Goal: Information Seeking & Learning: Learn about a topic

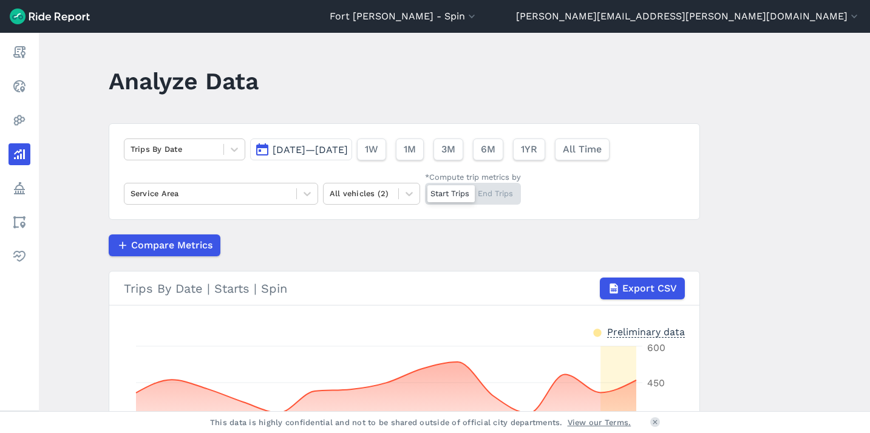
click at [307, 145] on span "Jul 31, 2025—Aug 14, 2025" at bounding box center [310, 150] width 75 height 12
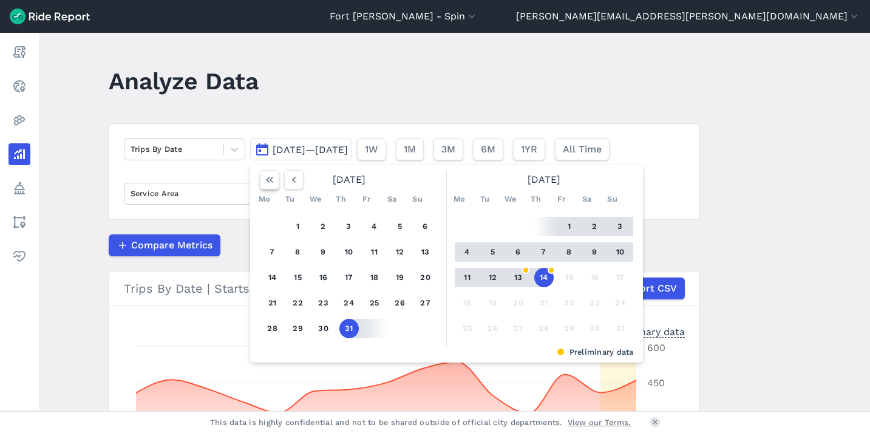
click at [266, 181] on use "button" at bounding box center [269, 180] width 7 height 6
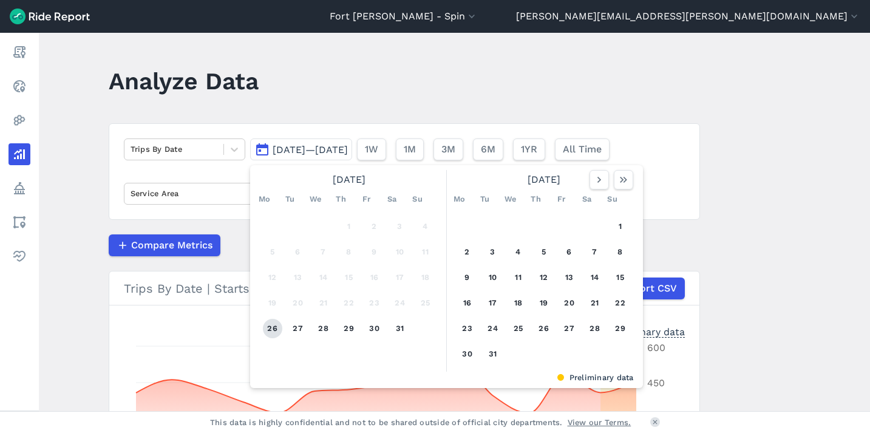
click at [265, 328] on button "26" at bounding box center [272, 328] width 19 height 19
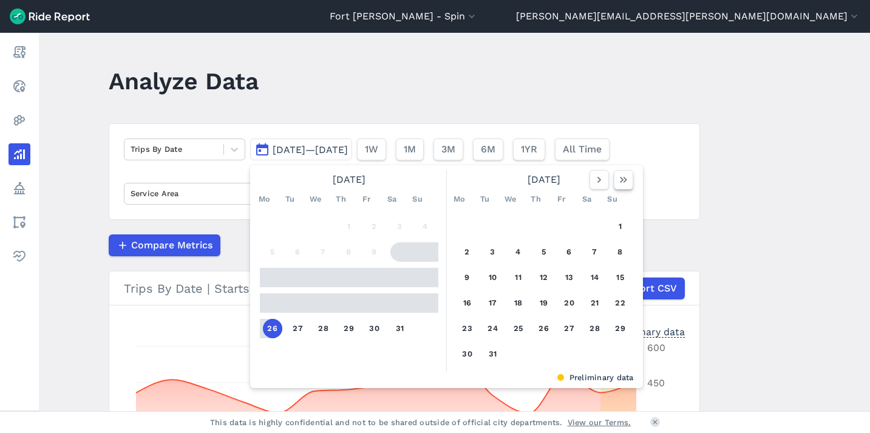
click at [623, 181] on icon "button" at bounding box center [623, 180] width 12 height 12
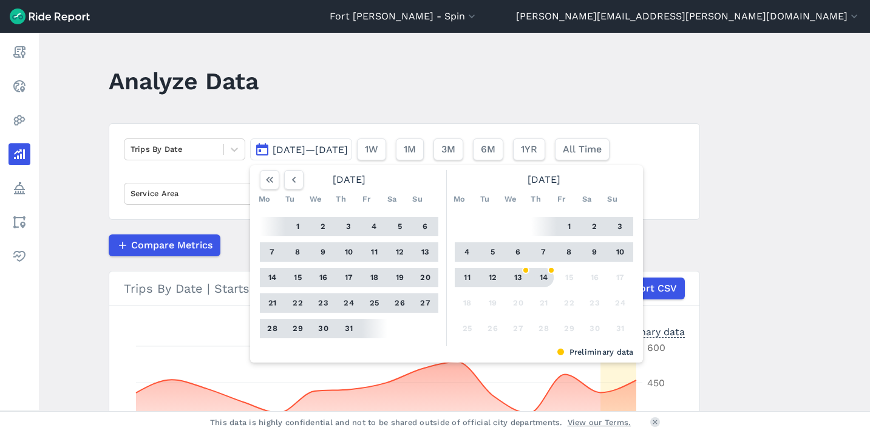
click at [541, 277] on button "14" at bounding box center [543, 277] width 19 height 19
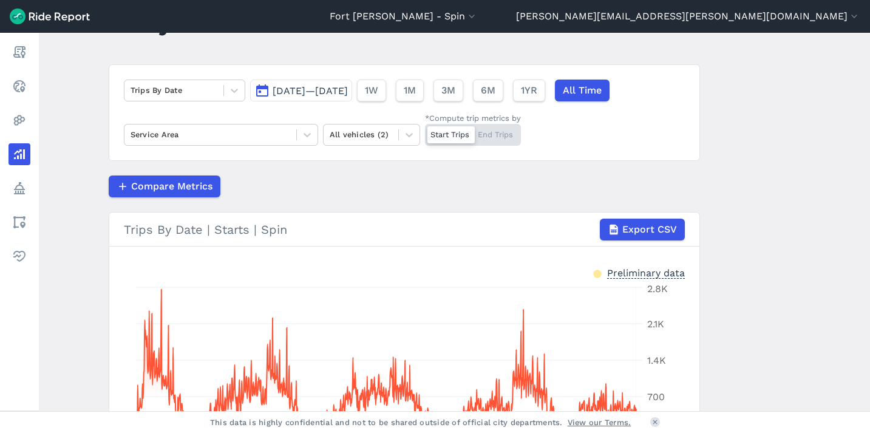
scroll to position [69, 0]
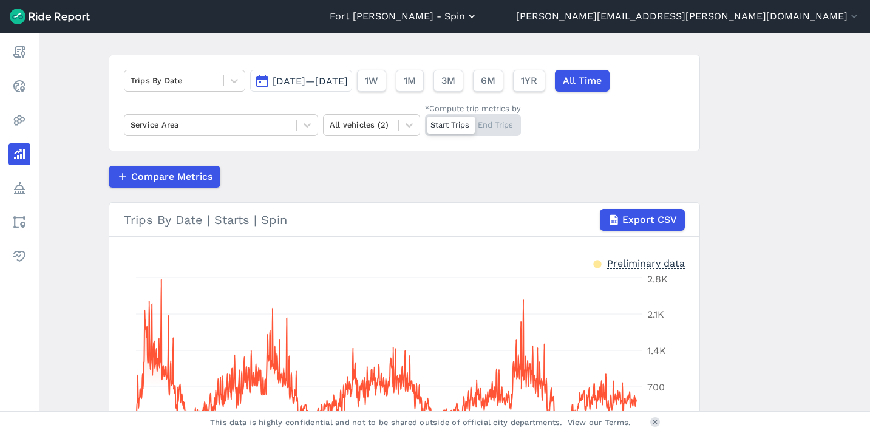
click at [478, 15] on icon "button" at bounding box center [472, 16] width 12 height 12
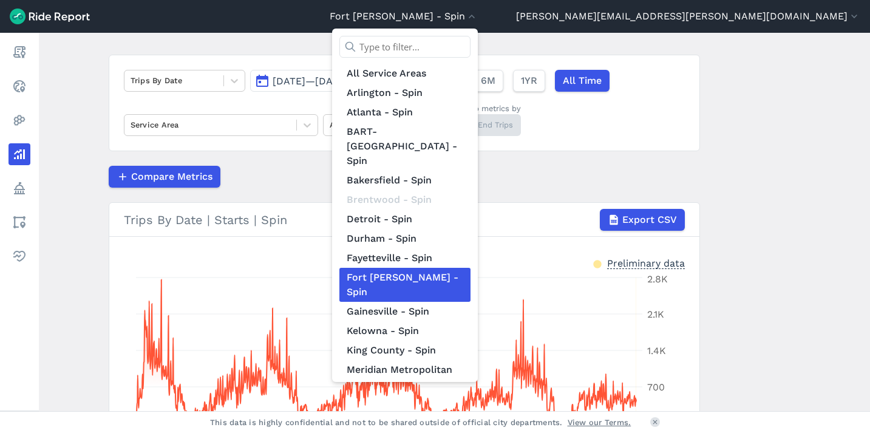
click at [741, 170] on div at bounding box center [435, 216] width 870 height 433
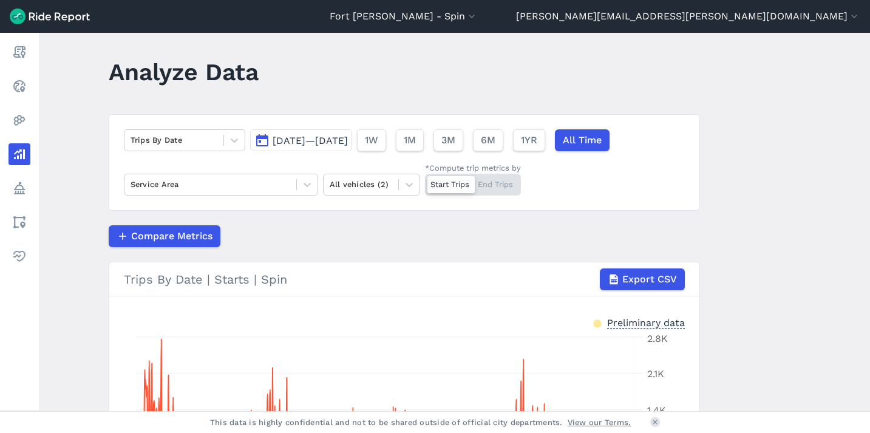
scroll to position [0, 0]
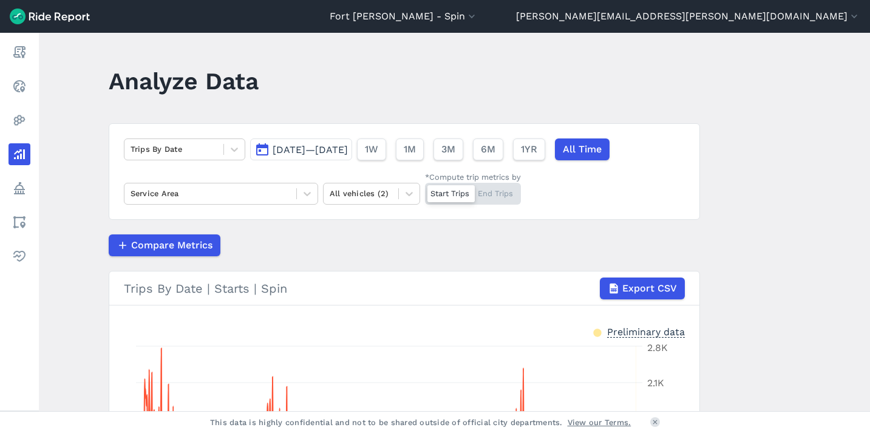
click at [327, 149] on span "Jul 26, 2021—Aug 14, 2025" at bounding box center [310, 150] width 75 height 12
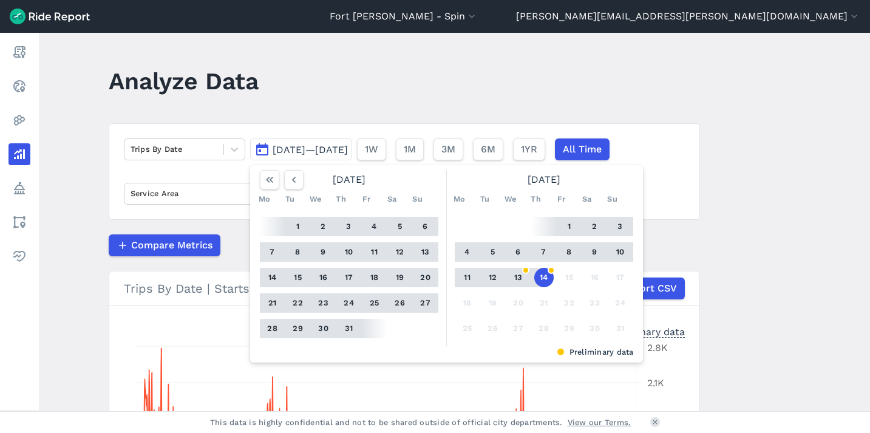
click at [345, 149] on span "Jul 26, 2021—Aug 14, 2025" at bounding box center [310, 150] width 75 height 12
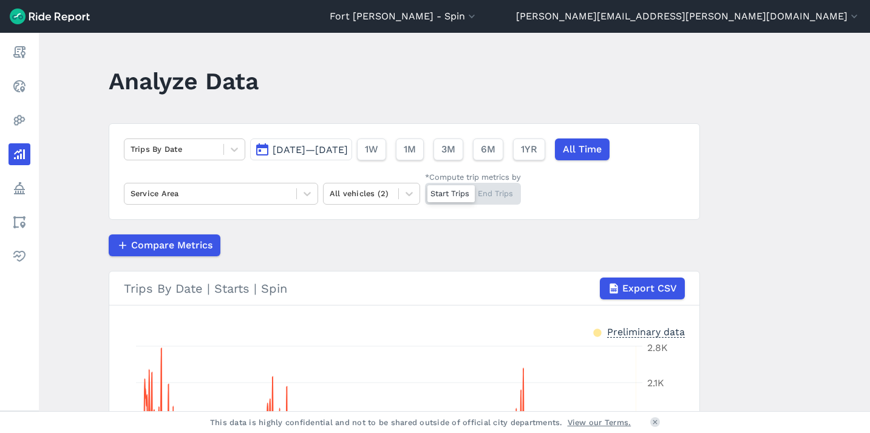
click at [352, 144] on button "Jul 26, 2021—Aug 14, 2025" at bounding box center [301, 149] width 102 height 22
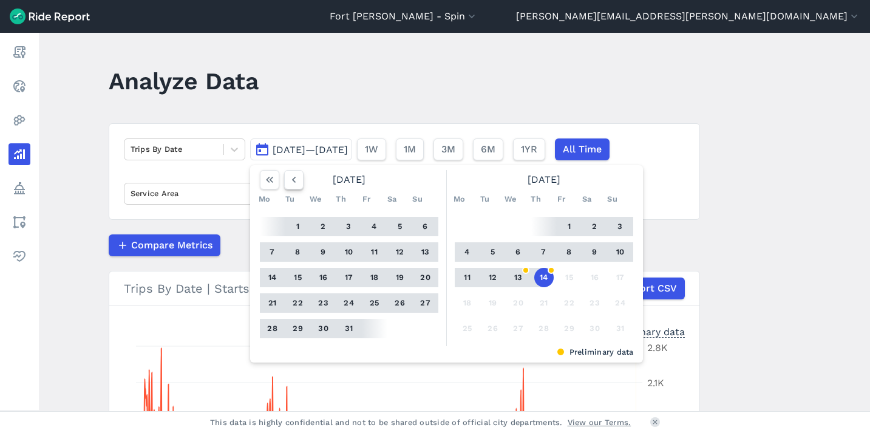
click at [295, 178] on icon "button" at bounding box center [294, 180] width 12 height 12
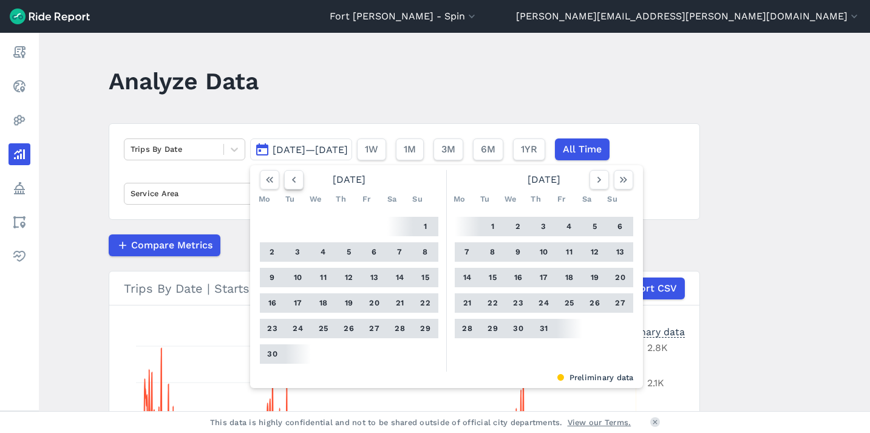
click at [292, 178] on use "button" at bounding box center [293, 180] width 4 height 6
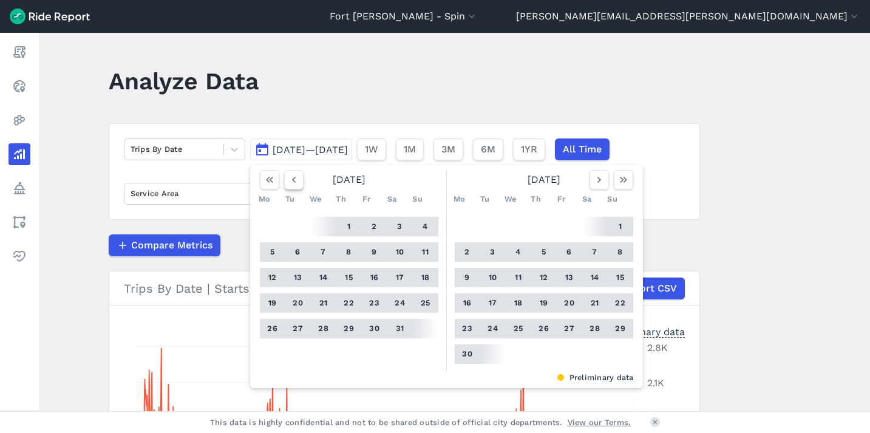
click at [292, 178] on use "button" at bounding box center [293, 180] width 4 height 6
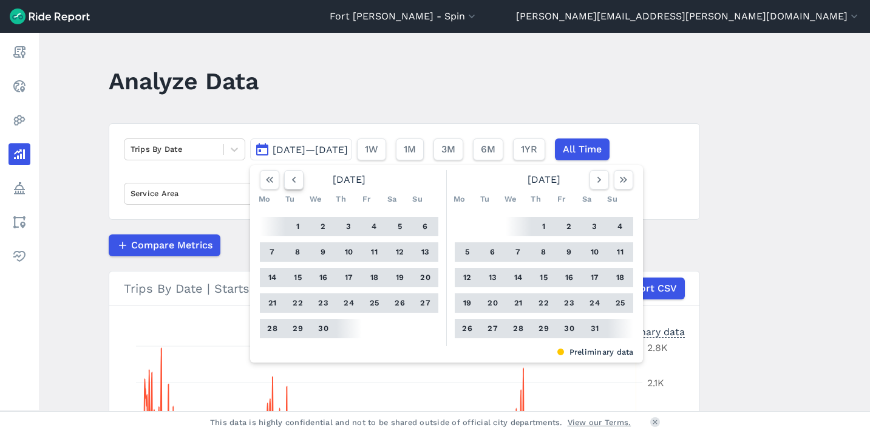
click at [292, 178] on use "button" at bounding box center [293, 180] width 4 height 6
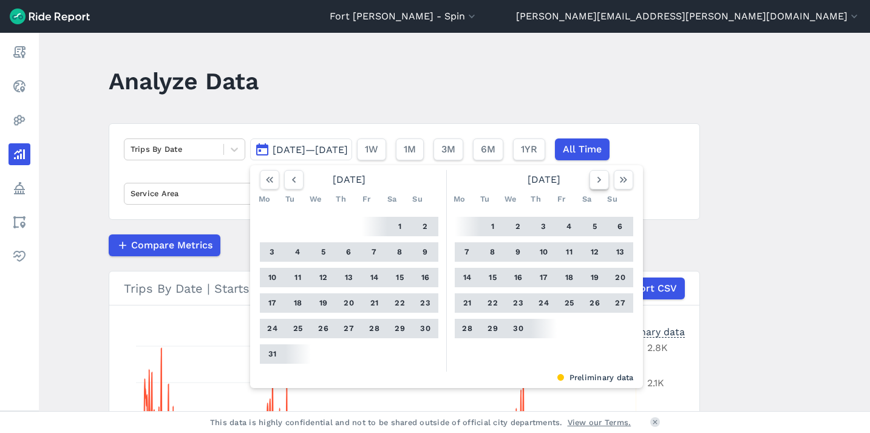
click at [595, 183] on icon "button" at bounding box center [599, 180] width 12 height 12
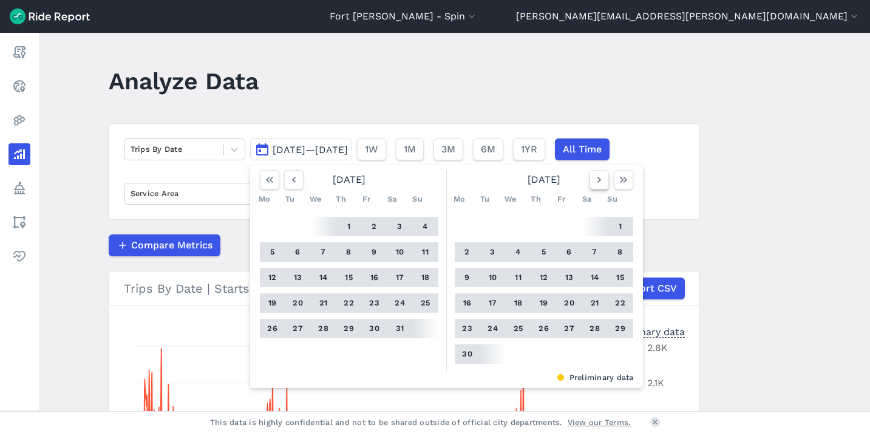
click at [595, 183] on icon "button" at bounding box center [599, 180] width 12 height 12
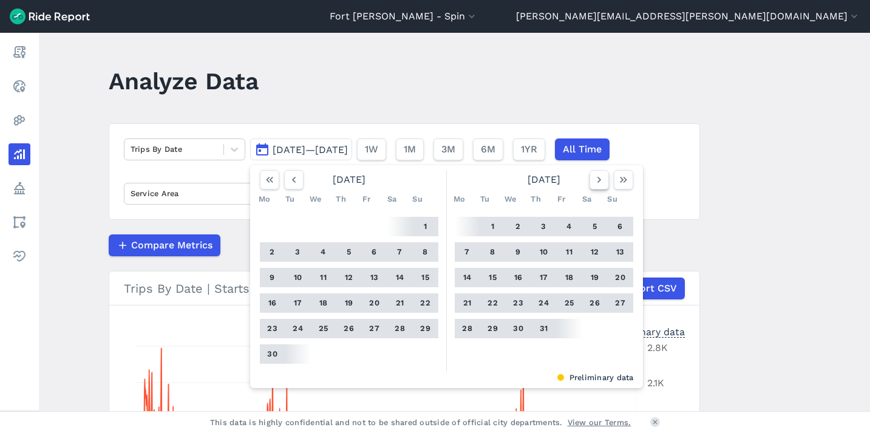
click at [595, 183] on icon "button" at bounding box center [599, 180] width 12 height 12
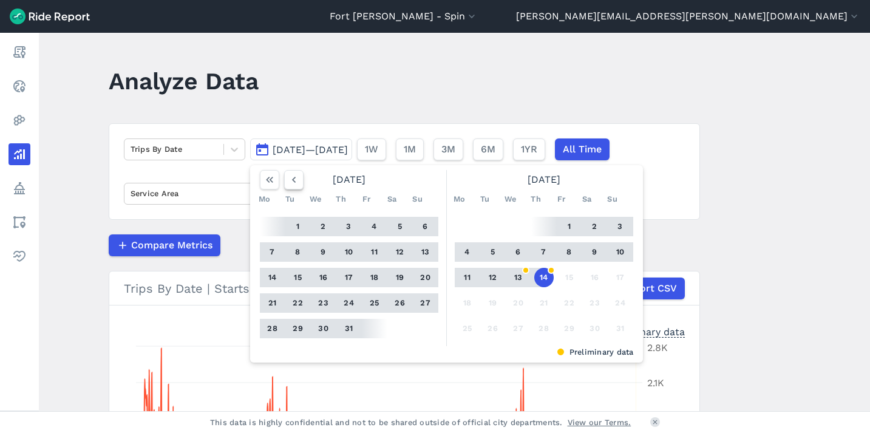
click at [291, 183] on icon "button" at bounding box center [294, 180] width 12 height 12
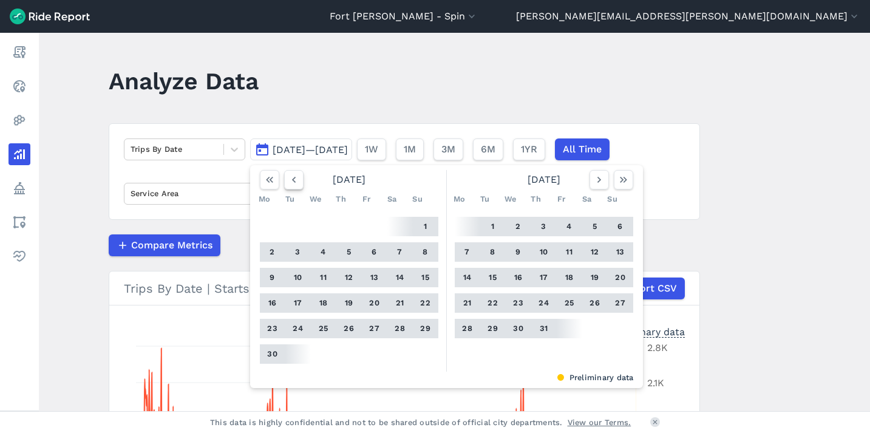
click at [291, 183] on icon "button" at bounding box center [294, 180] width 12 height 12
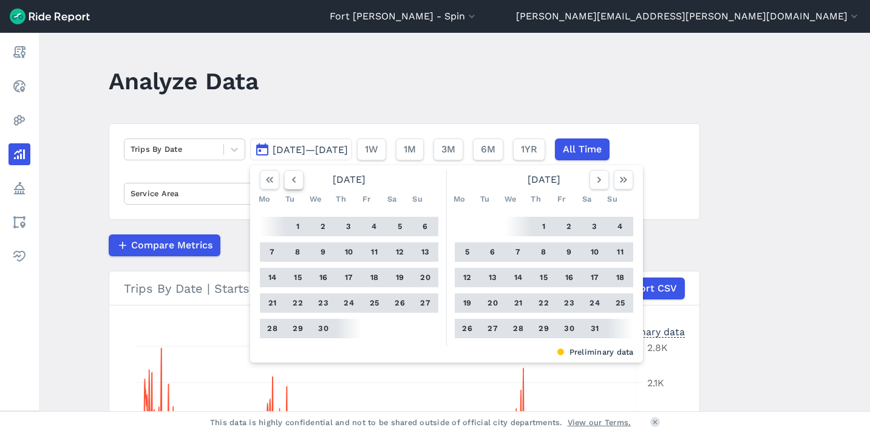
click at [290, 182] on icon "button" at bounding box center [294, 180] width 12 height 12
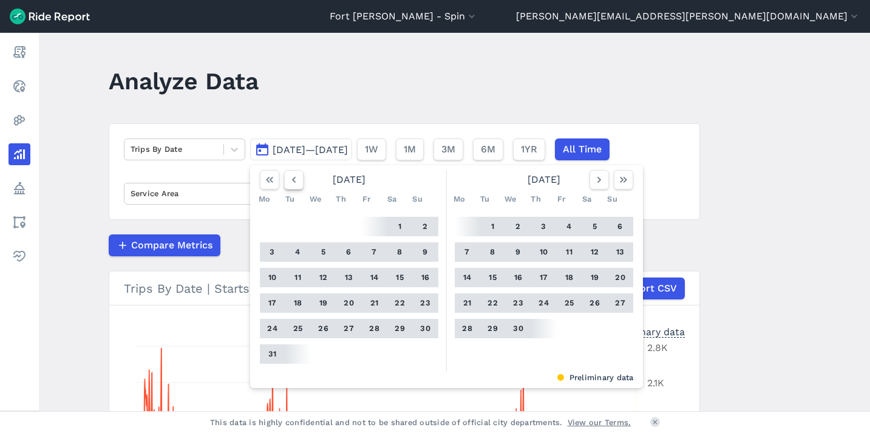
click at [290, 182] on icon "button" at bounding box center [294, 180] width 12 height 12
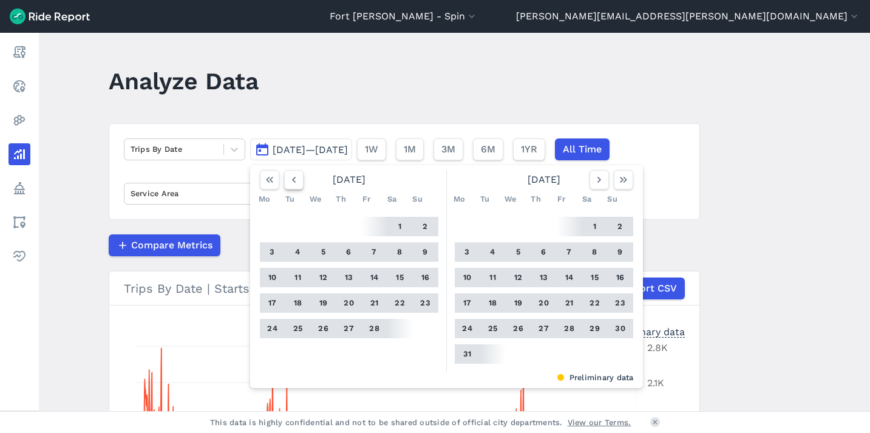
click at [290, 182] on icon "button" at bounding box center [294, 180] width 12 height 12
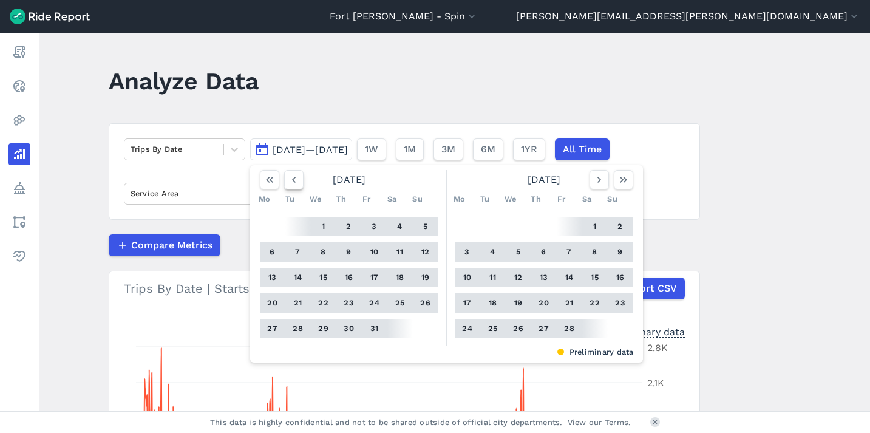
click at [290, 182] on icon "button" at bounding box center [294, 180] width 12 height 12
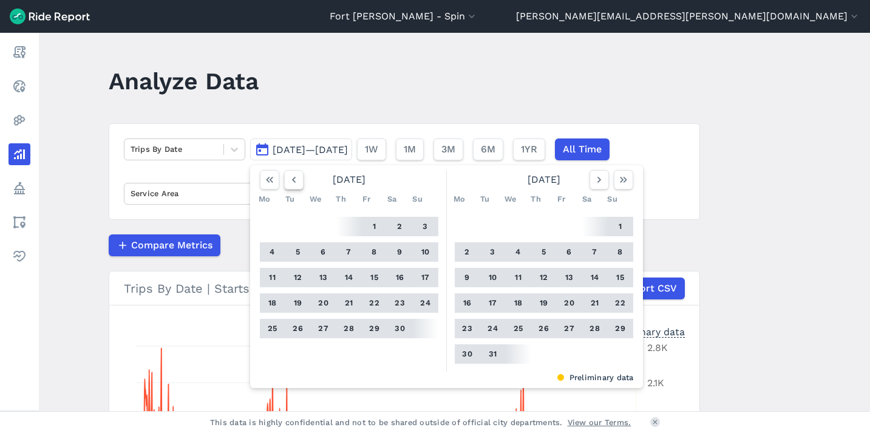
click at [290, 182] on icon "button" at bounding box center [294, 180] width 12 height 12
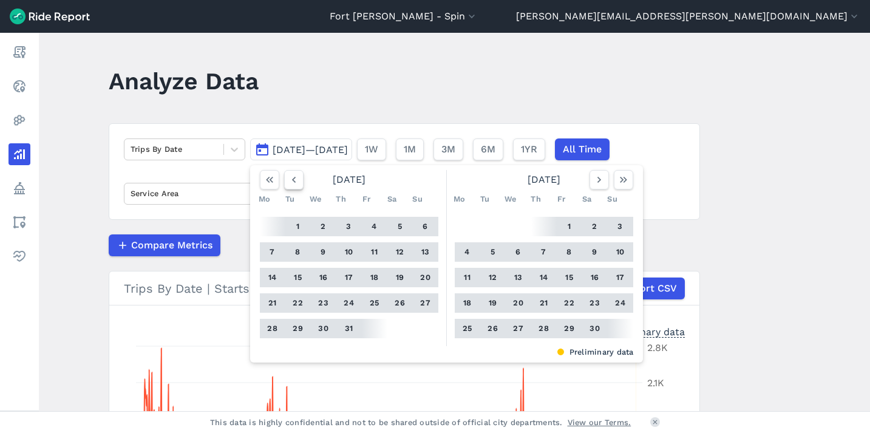
click at [290, 182] on icon "button" at bounding box center [294, 180] width 12 height 12
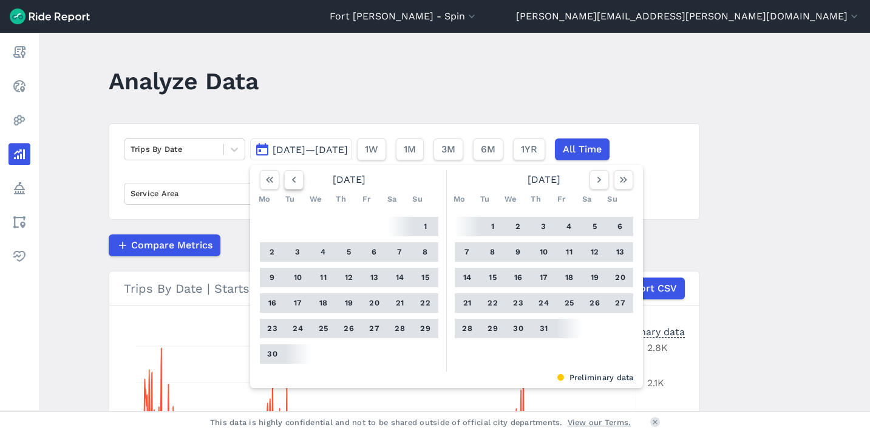
click at [290, 182] on icon "button" at bounding box center [294, 180] width 12 height 12
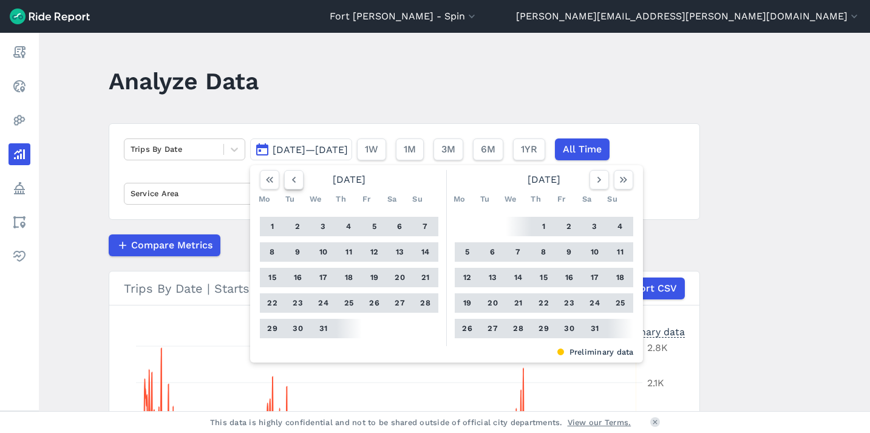
click at [290, 182] on icon "button" at bounding box center [294, 180] width 12 height 12
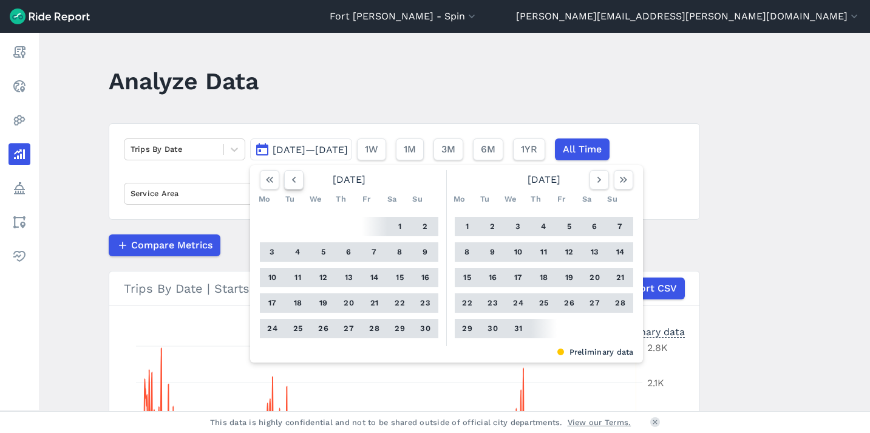
click at [290, 182] on icon "button" at bounding box center [294, 180] width 12 height 12
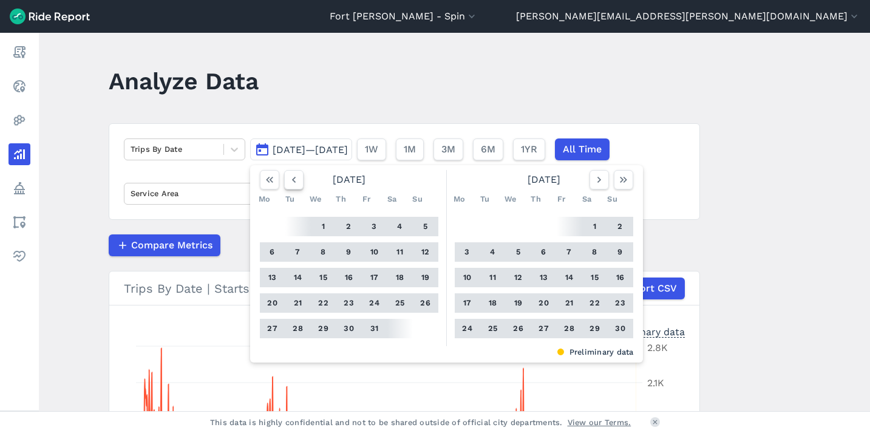
click at [290, 182] on icon "button" at bounding box center [294, 180] width 12 height 12
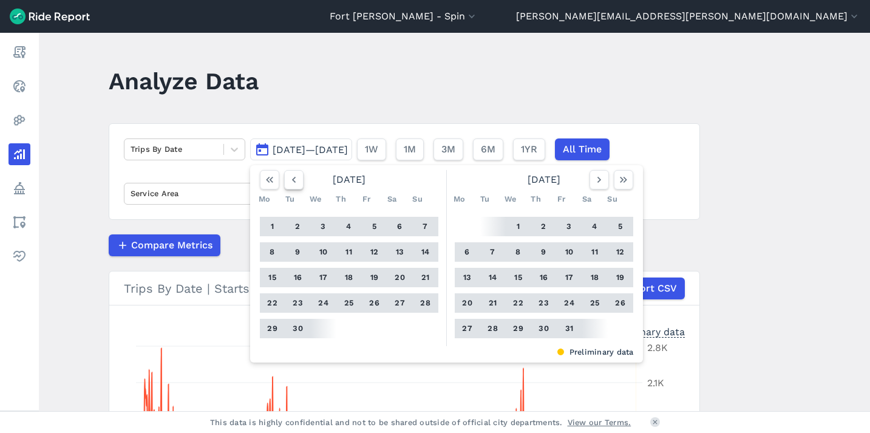
click at [290, 182] on icon "button" at bounding box center [294, 180] width 12 height 12
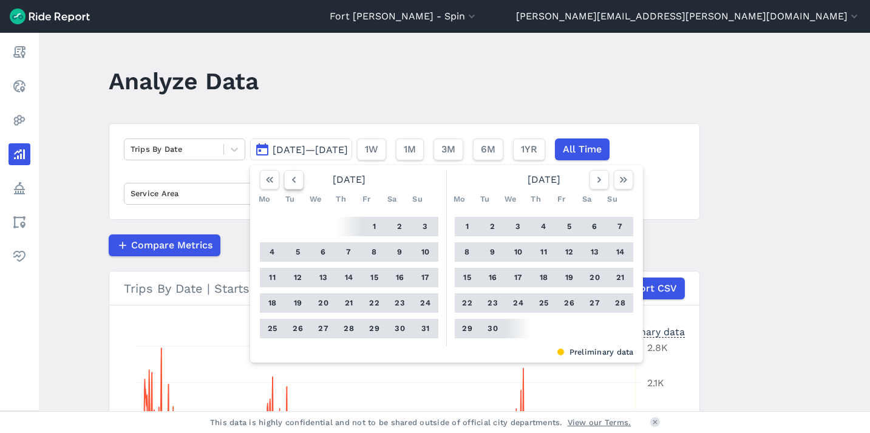
click at [290, 182] on icon "button" at bounding box center [294, 180] width 12 height 12
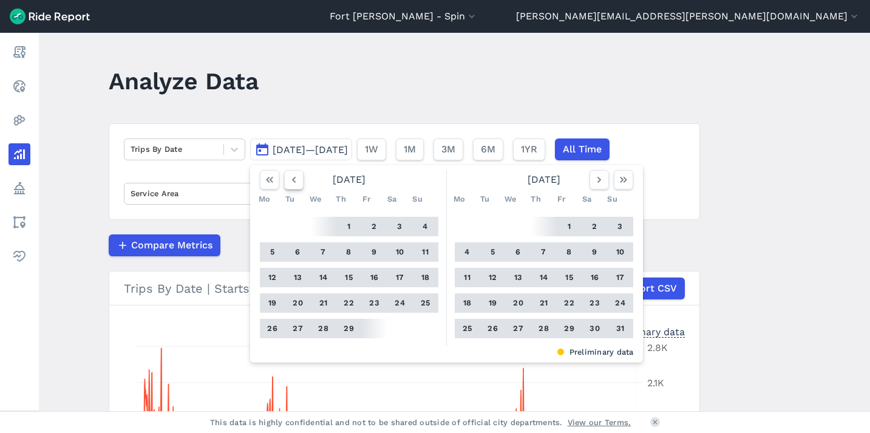
click at [290, 182] on icon "button" at bounding box center [294, 180] width 12 height 12
click at [593, 178] on icon "button" at bounding box center [599, 180] width 12 height 12
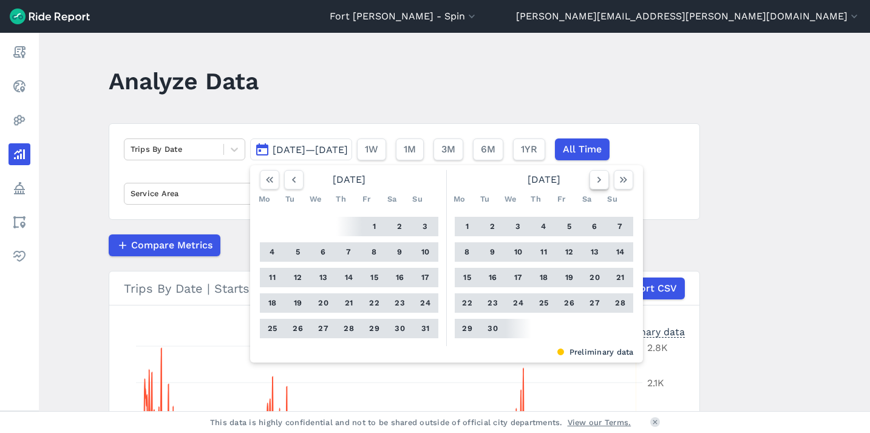
click at [593, 178] on icon "button" at bounding box center [599, 180] width 12 height 12
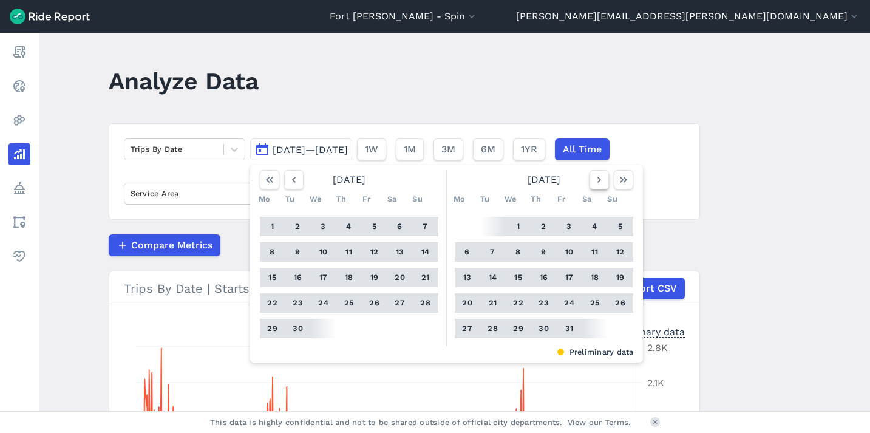
click at [593, 178] on icon "button" at bounding box center [599, 180] width 12 height 12
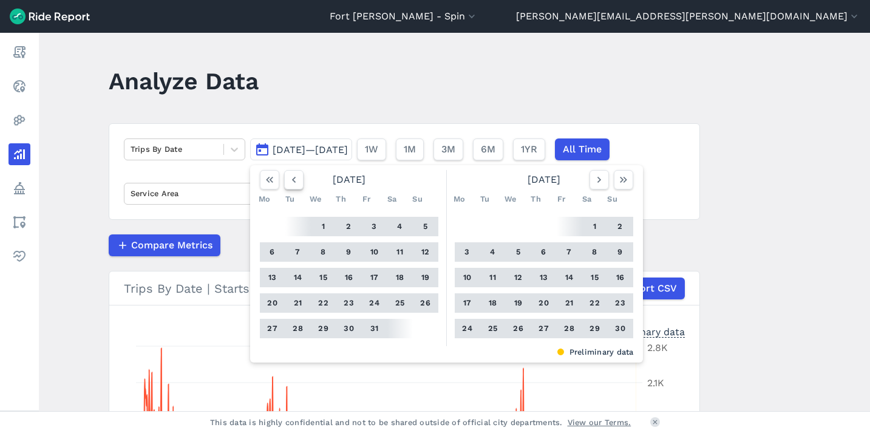
click at [294, 181] on icon "button" at bounding box center [294, 180] width 12 height 12
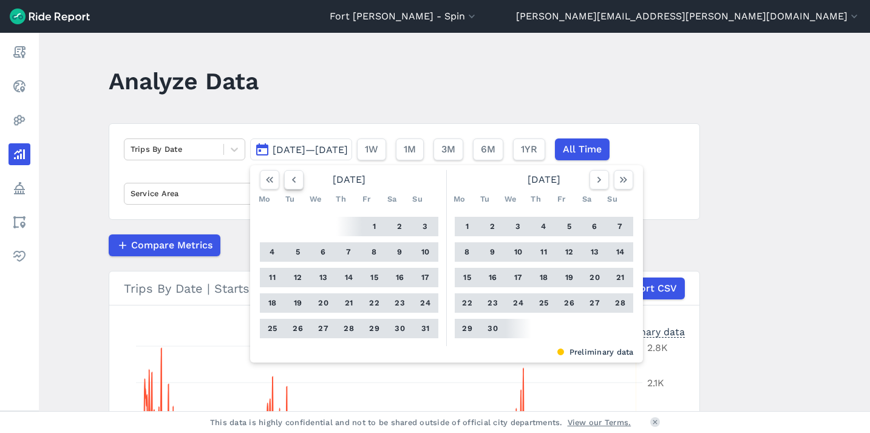
click at [294, 181] on icon "button" at bounding box center [294, 180] width 12 height 12
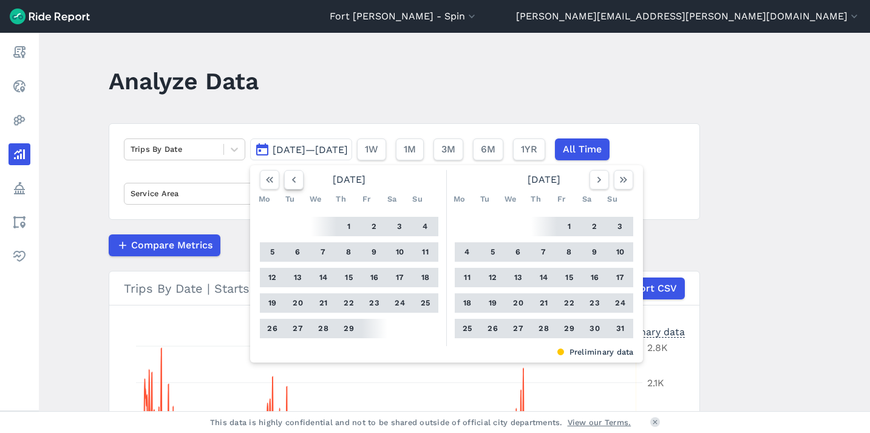
click at [294, 181] on icon "button" at bounding box center [294, 180] width 12 height 12
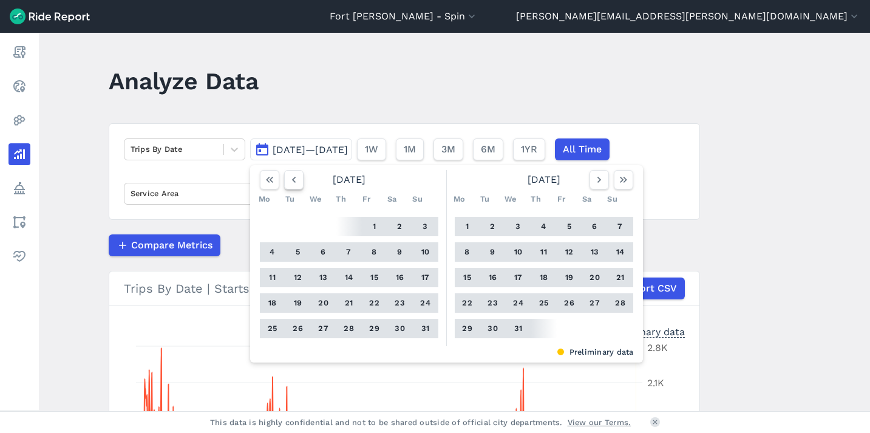
click at [294, 181] on icon "button" at bounding box center [294, 180] width 12 height 12
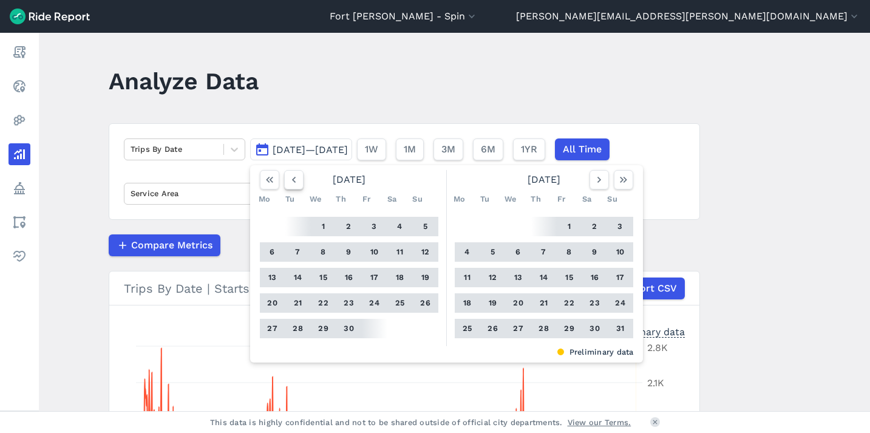
click at [294, 181] on icon "button" at bounding box center [294, 180] width 12 height 12
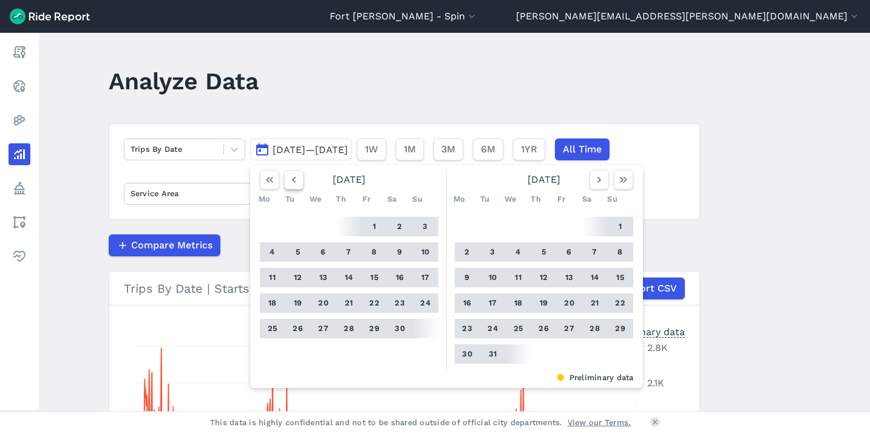
click at [294, 181] on icon "button" at bounding box center [294, 180] width 12 height 12
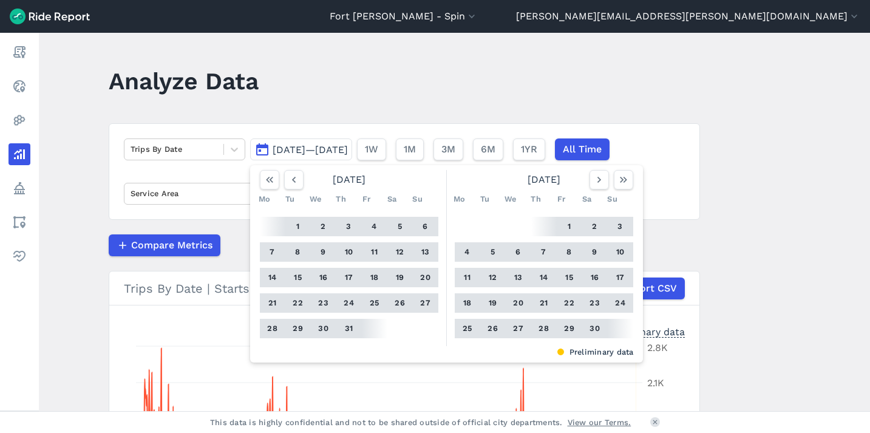
click at [294, 225] on button "1" at bounding box center [297, 226] width 19 height 19
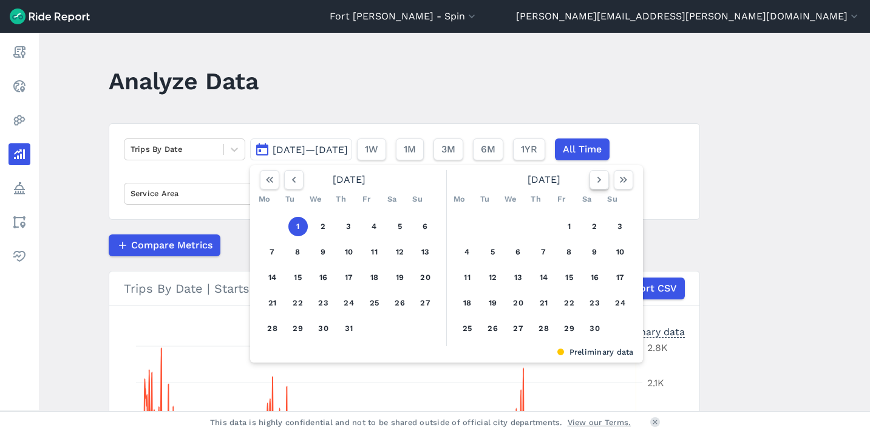
click at [597, 181] on icon "button" at bounding box center [599, 180] width 12 height 12
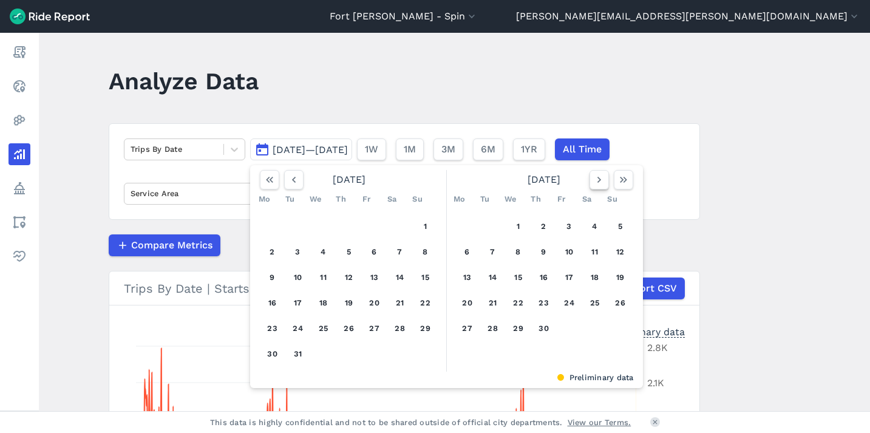
click at [597, 181] on icon "button" at bounding box center [599, 180] width 12 height 12
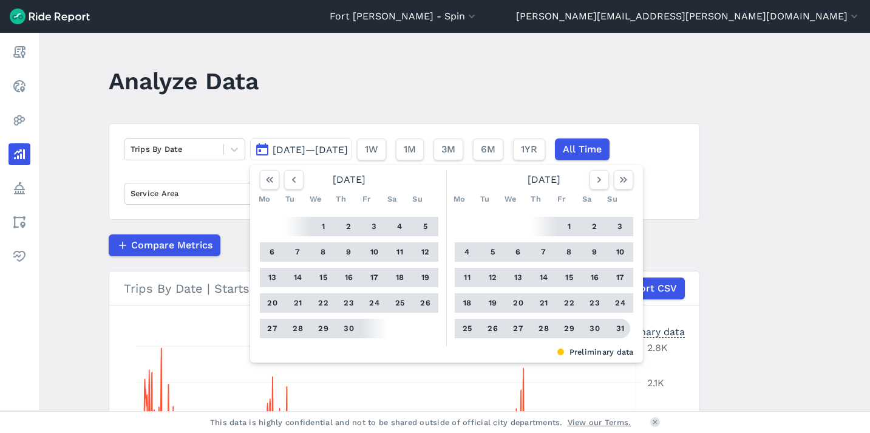
click at [620, 326] on button "31" at bounding box center [620, 328] width 19 height 19
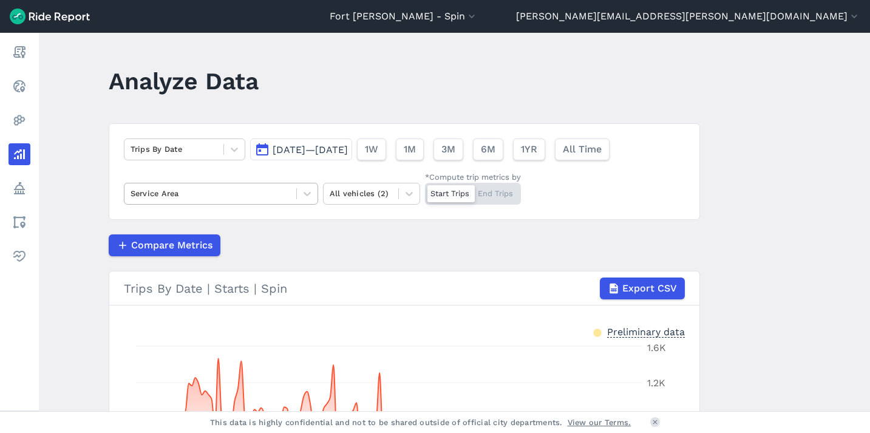
click at [228, 193] on div at bounding box center [211, 193] width 160 height 14
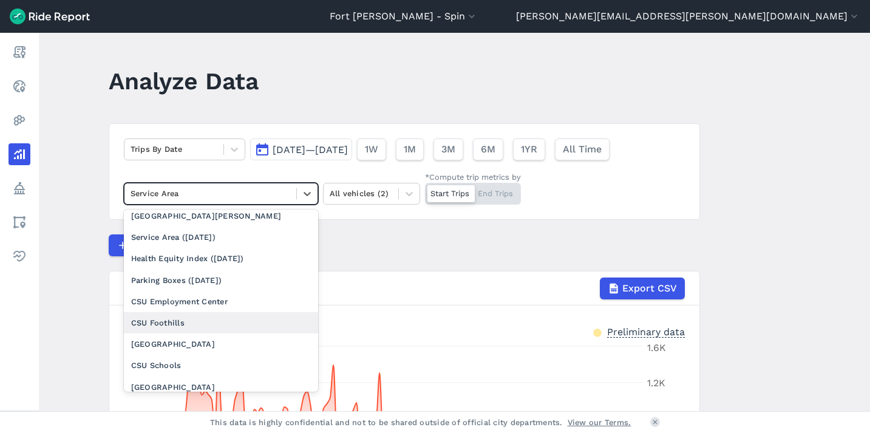
scroll to position [9, 0]
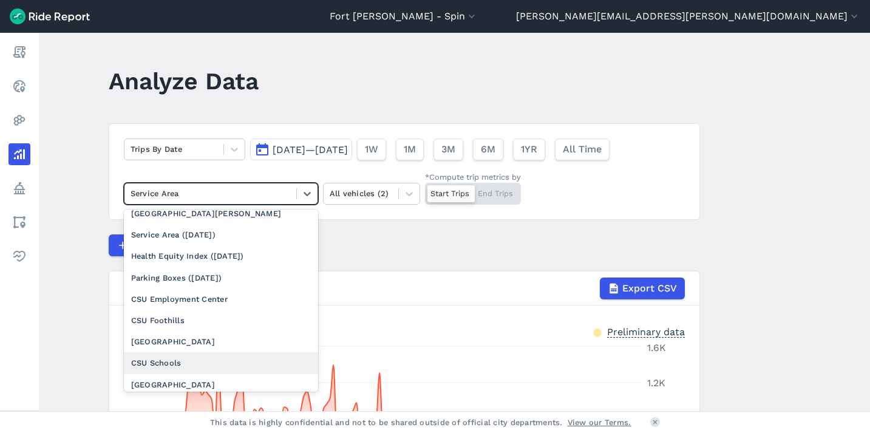
click at [194, 358] on div "CSU Schools" at bounding box center [221, 362] width 194 height 21
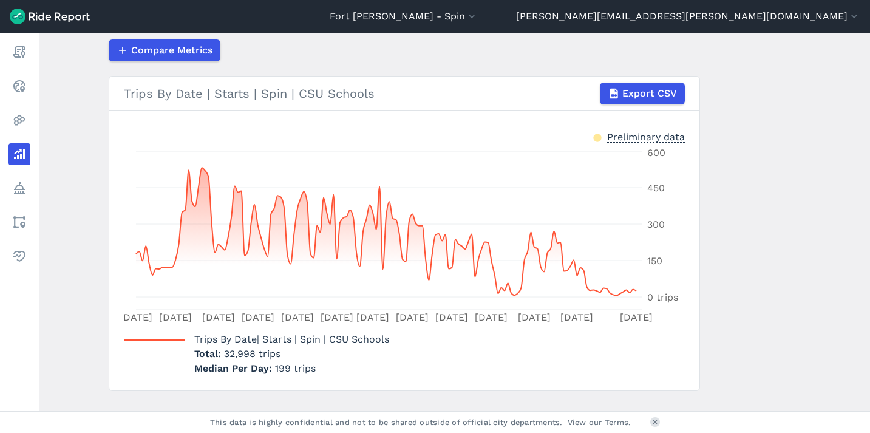
scroll to position [212, 0]
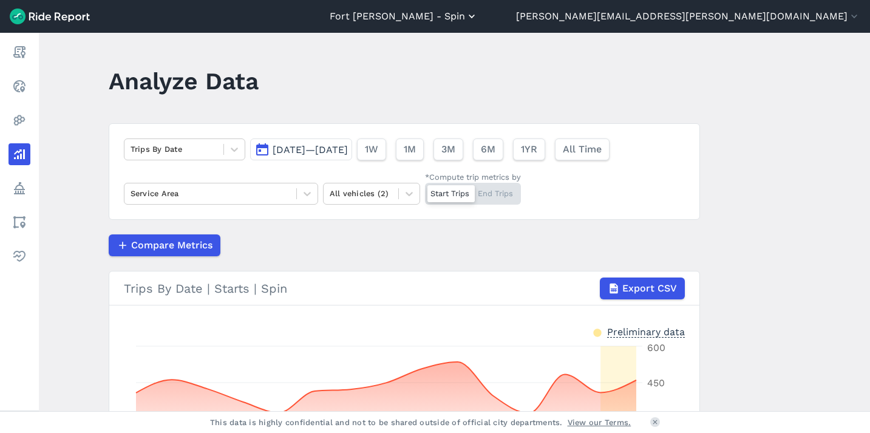
click at [478, 15] on button "Fort [PERSON_NAME] - Spin" at bounding box center [404, 16] width 148 height 15
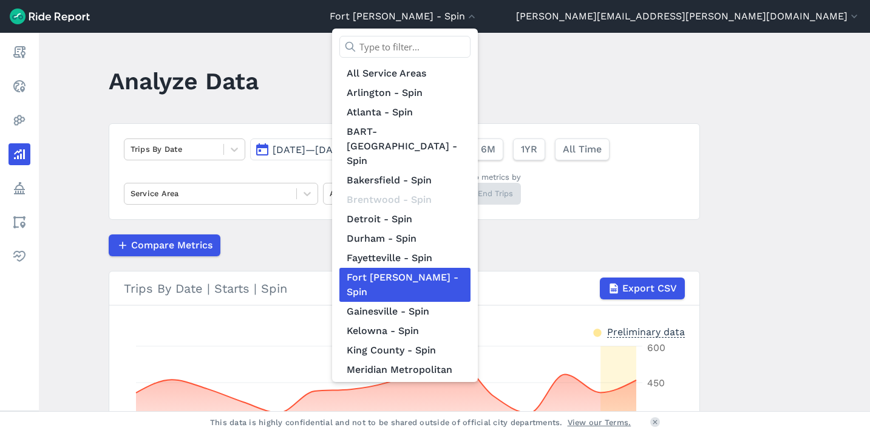
click at [470, 53] on input "text" at bounding box center [404, 47] width 131 height 22
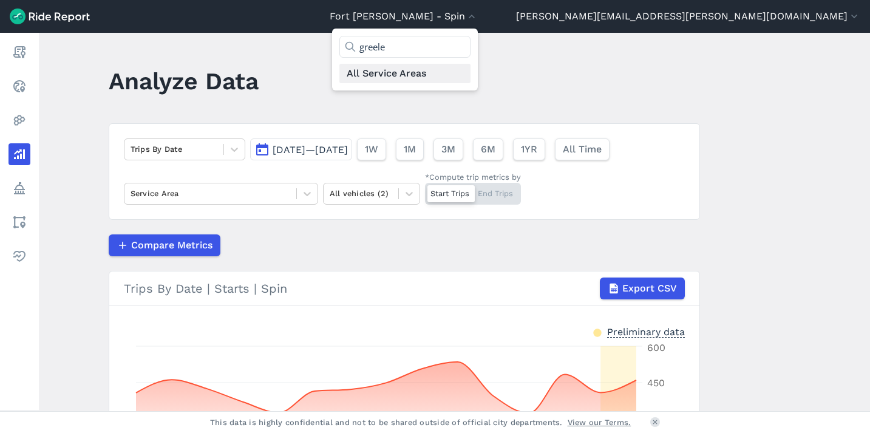
type input "greeley"
drag, startPoint x: 631, startPoint y: 50, endPoint x: 581, endPoint y: 49, distance: 49.8
click at [470, 49] on input "greeley" at bounding box center [404, 47] width 131 height 22
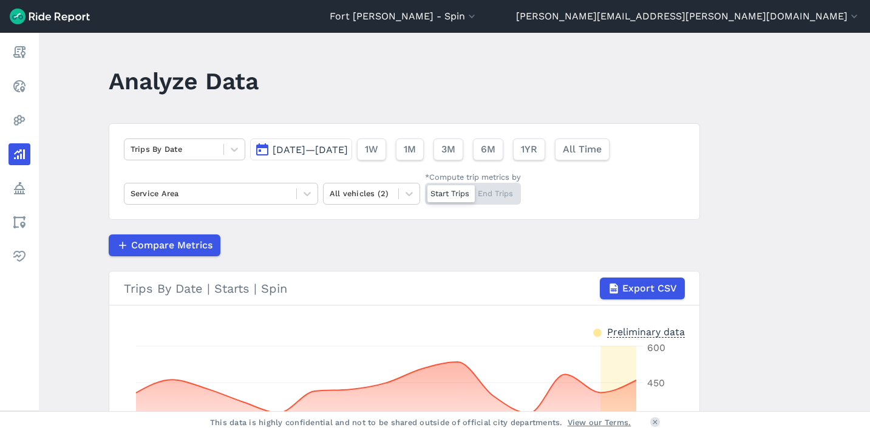
click at [311, 153] on span "[DATE]—[DATE]" at bounding box center [310, 150] width 75 height 12
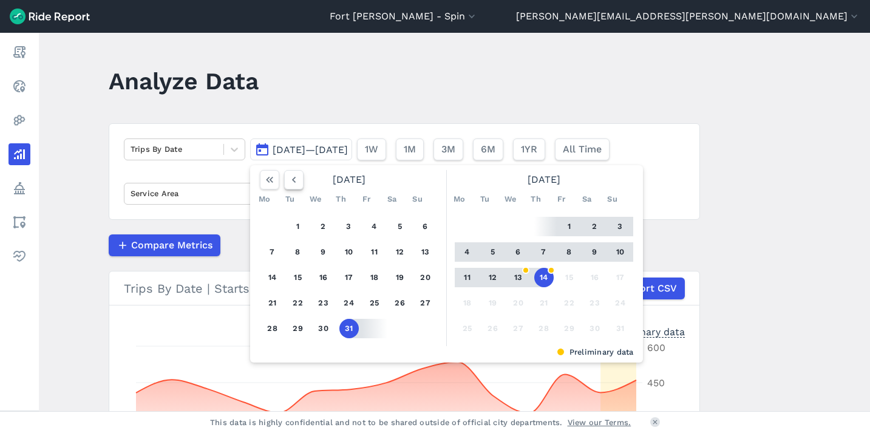
click at [294, 182] on icon "button" at bounding box center [294, 180] width 12 height 12
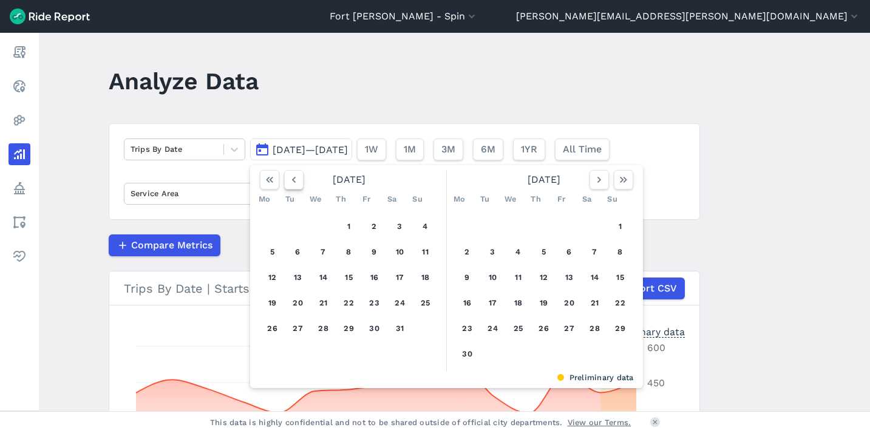
click at [293, 183] on icon "button" at bounding box center [294, 180] width 12 height 12
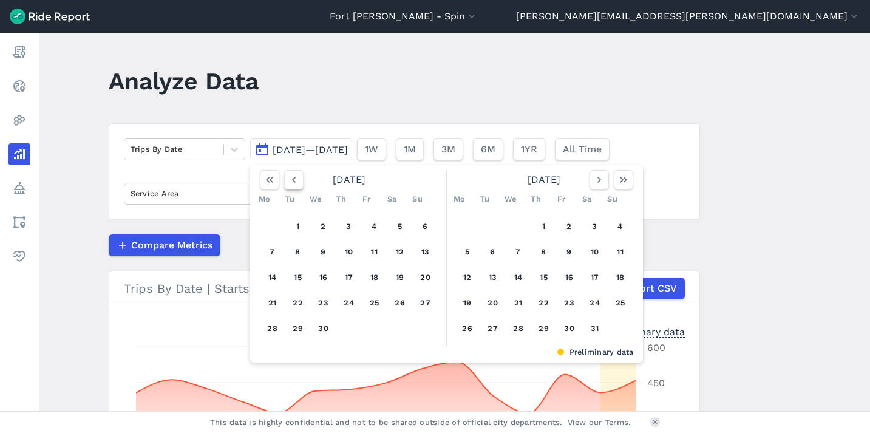
click at [293, 183] on icon "button" at bounding box center [294, 180] width 12 height 12
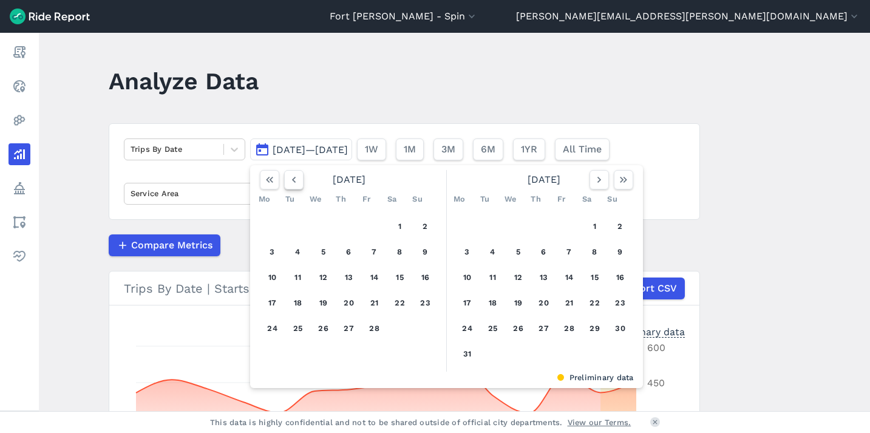
click at [292, 182] on icon "button" at bounding box center [294, 180] width 12 height 12
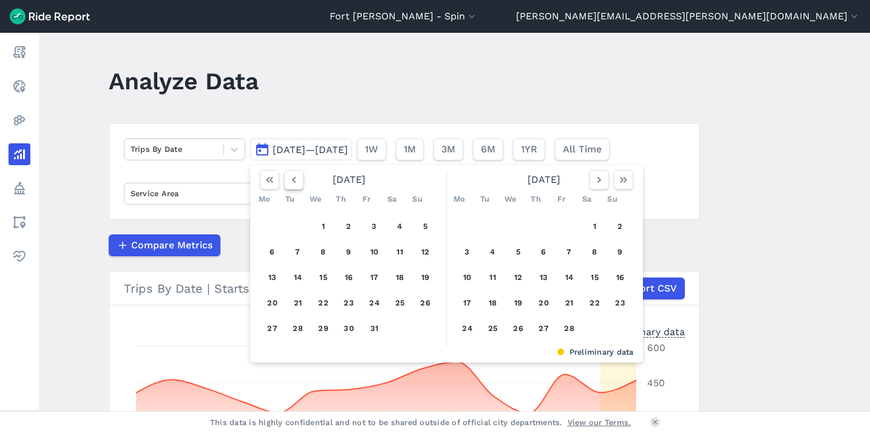
click at [292, 182] on icon "button" at bounding box center [294, 180] width 12 height 12
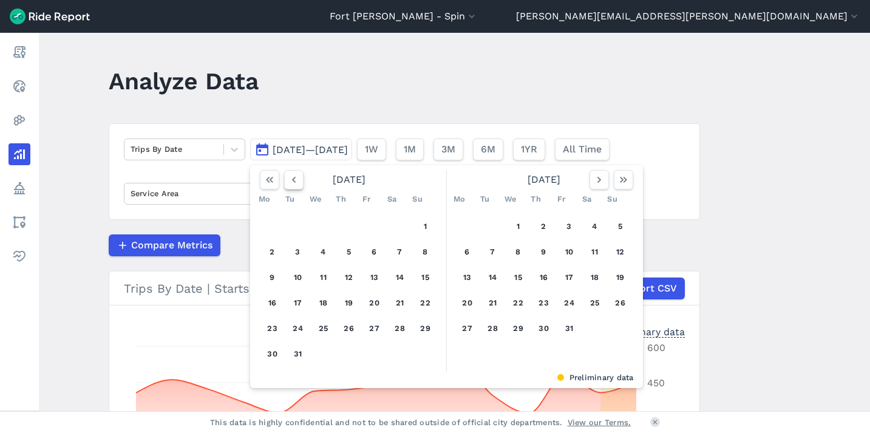
click at [292, 182] on icon "button" at bounding box center [294, 180] width 12 height 12
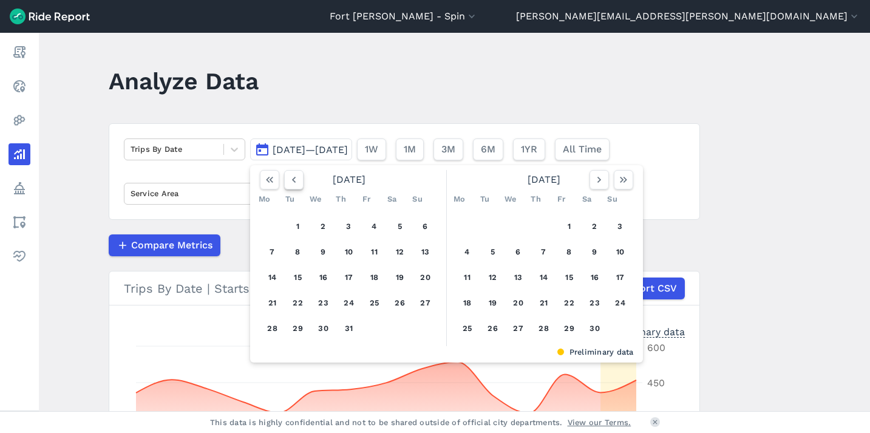
click at [292, 182] on icon "button" at bounding box center [294, 180] width 12 height 12
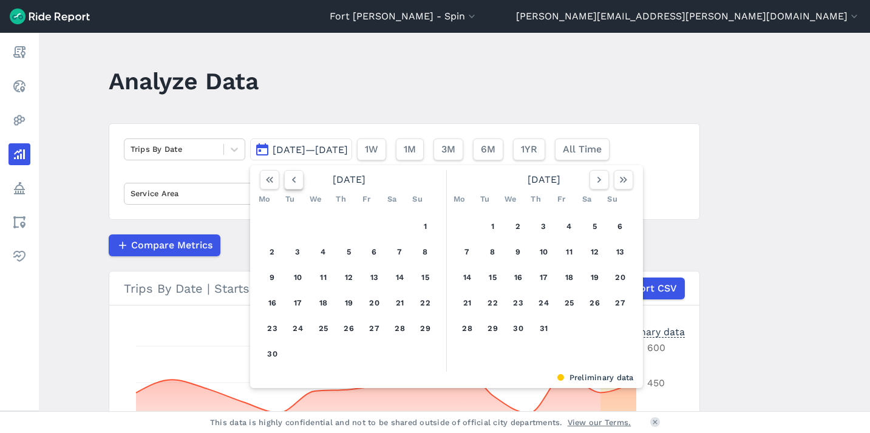
click at [292, 182] on icon "button" at bounding box center [294, 180] width 12 height 12
click at [347, 227] on button "1" at bounding box center [348, 226] width 19 height 19
click at [598, 188] on button "button" at bounding box center [598, 179] width 19 height 19
click at [598, 187] on button "button" at bounding box center [598, 179] width 19 height 19
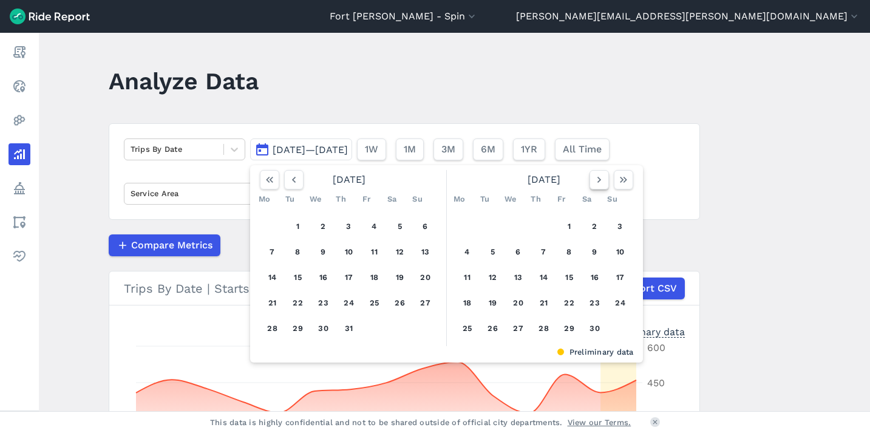
click at [595, 186] on button "button" at bounding box center [598, 179] width 19 height 19
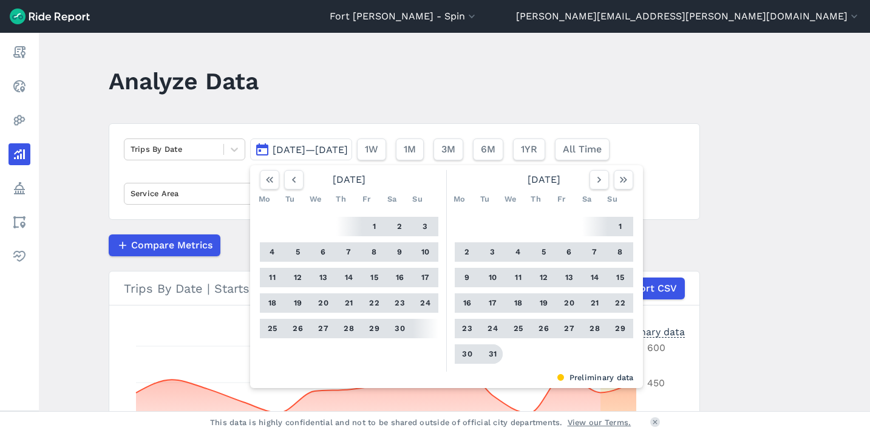
click at [486, 358] on button "31" at bounding box center [492, 353] width 19 height 19
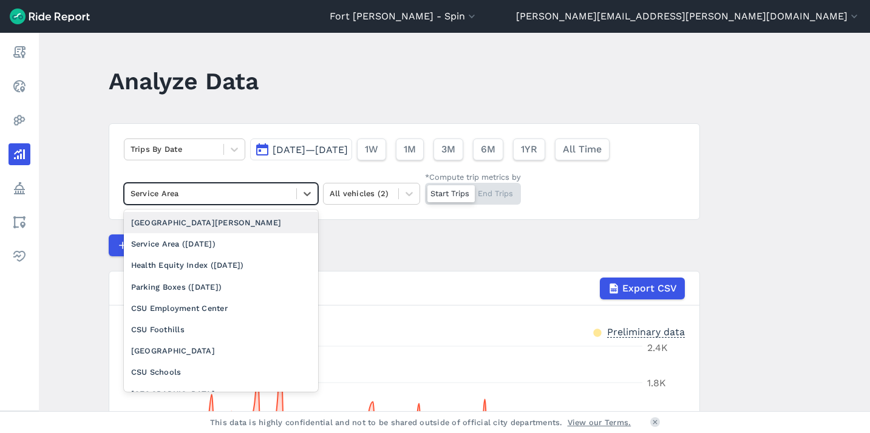
click at [269, 199] on div at bounding box center [211, 193] width 160 height 14
click at [267, 194] on div at bounding box center [211, 193] width 160 height 14
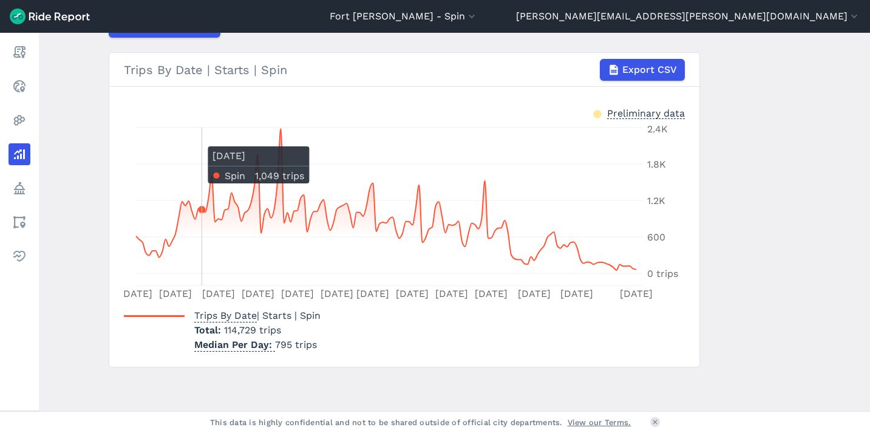
scroll to position [3, 0]
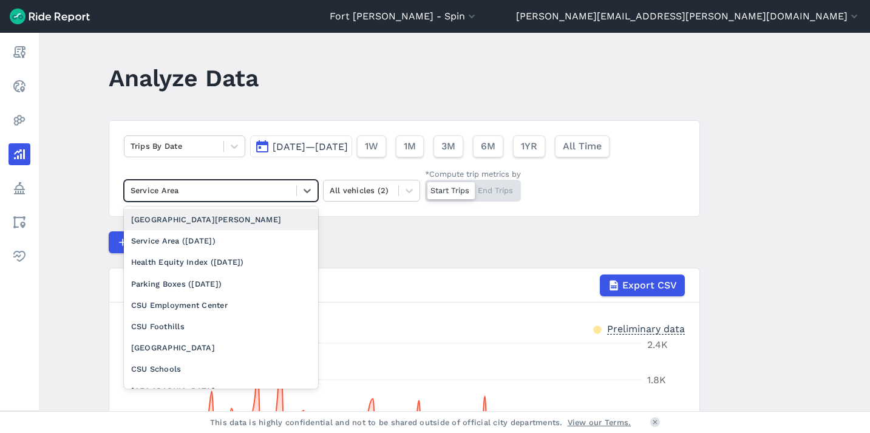
click at [186, 190] on div at bounding box center [211, 190] width 160 height 14
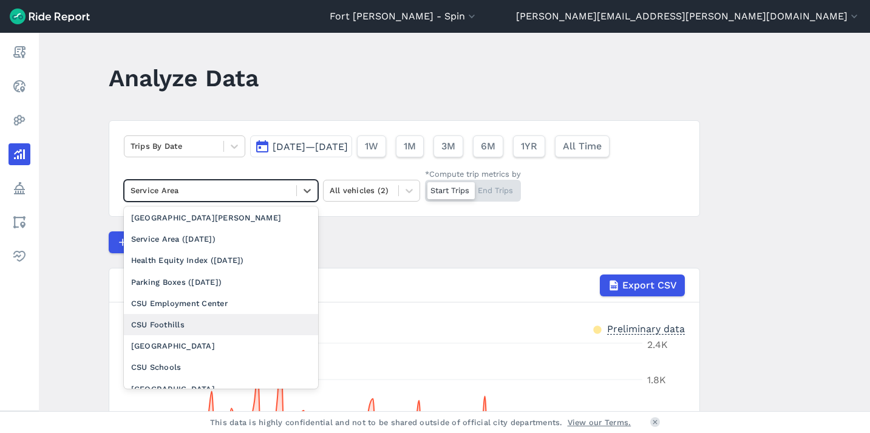
scroll to position [2, 0]
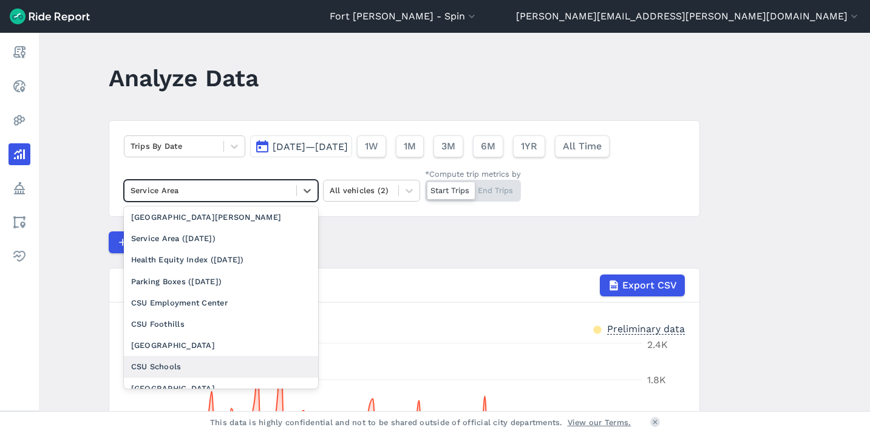
click at [183, 367] on div "CSU Schools" at bounding box center [221, 366] width 194 height 21
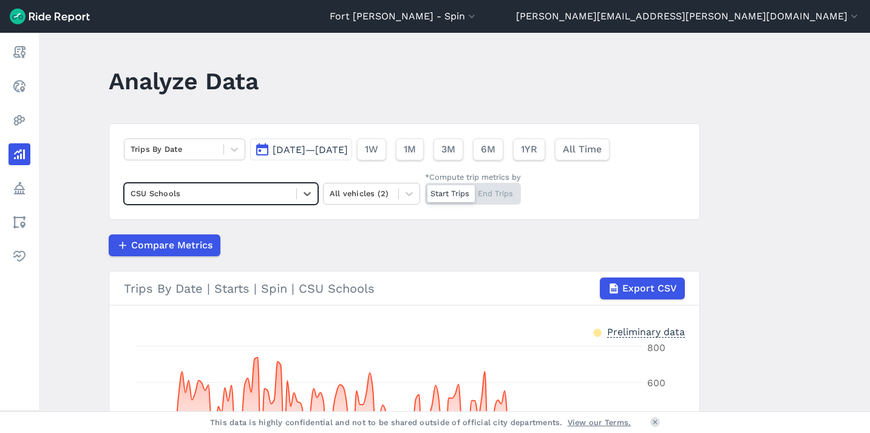
click at [198, 186] on div "CSU Schools" at bounding box center [210, 193] width 172 height 19
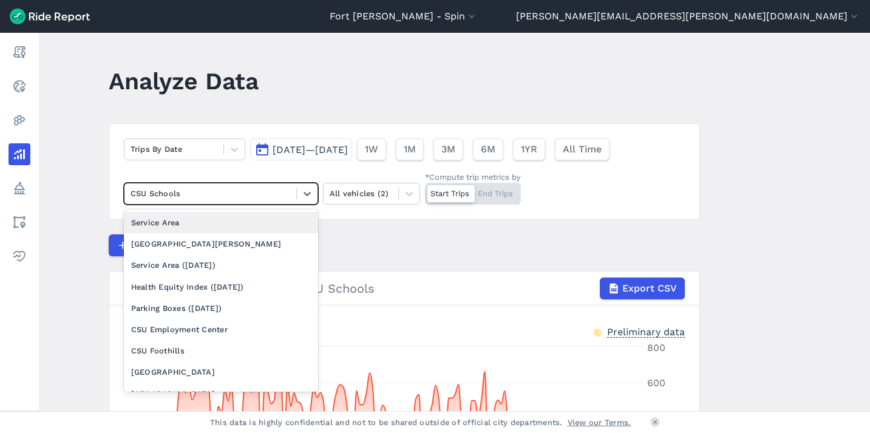
click at [201, 219] on div "Service Area" at bounding box center [221, 222] width 194 height 21
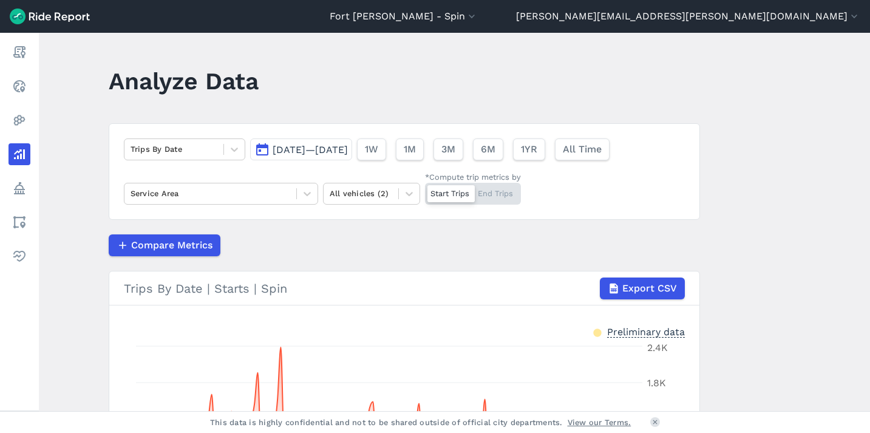
click at [328, 147] on span "Aug 1, 2024—Dec 31, 2024" at bounding box center [310, 150] width 75 height 12
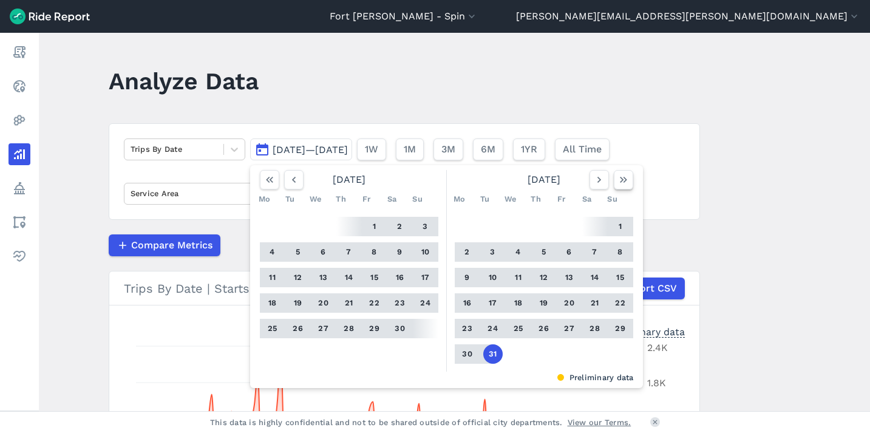
click at [614, 180] on button "button" at bounding box center [623, 179] width 19 height 19
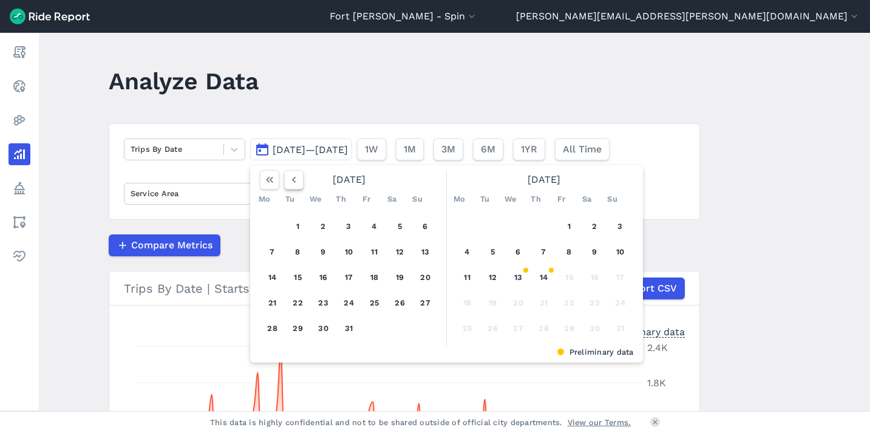
click at [296, 179] on icon "button" at bounding box center [294, 180] width 12 height 12
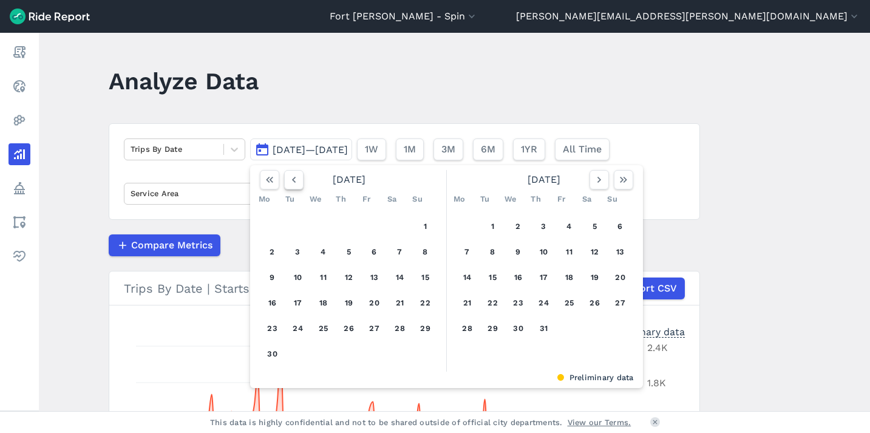
click at [296, 179] on icon "button" at bounding box center [294, 180] width 12 height 12
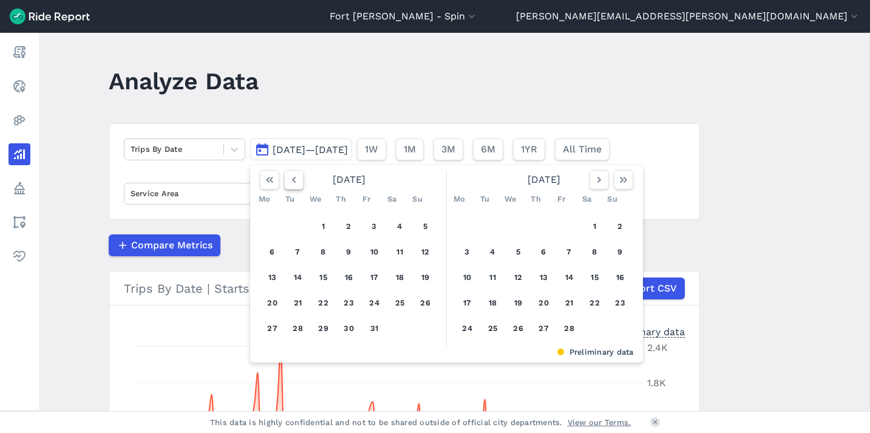
click at [296, 179] on icon "button" at bounding box center [294, 180] width 12 height 12
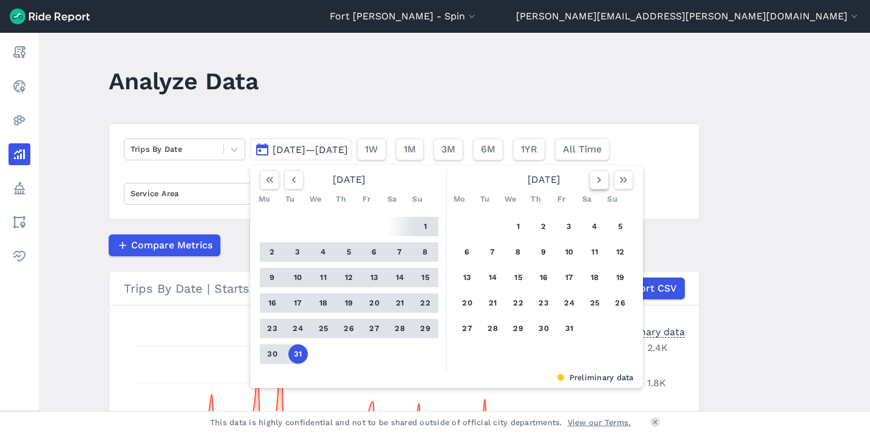
click at [593, 175] on icon "button" at bounding box center [599, 180] width 12 height 12
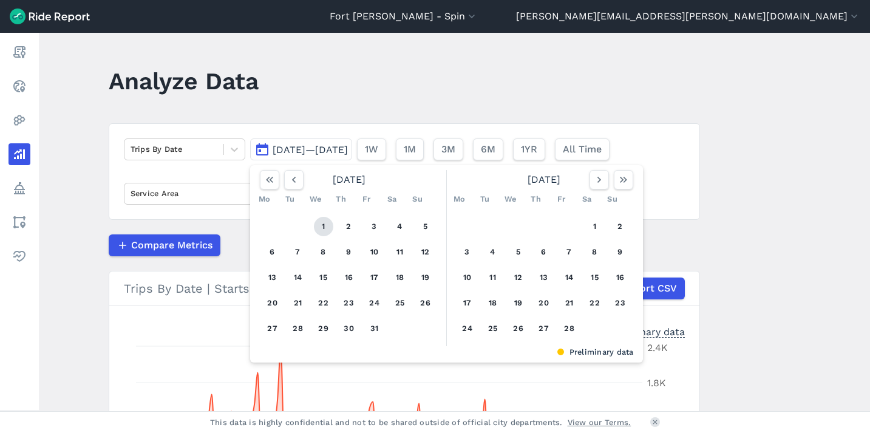
click at [324, 224] on button "1" at bounding box center [323, 226] width 19 height 19
click at [617, 182] on icon "button" at bounding box center [623, 180] width 12 height 12
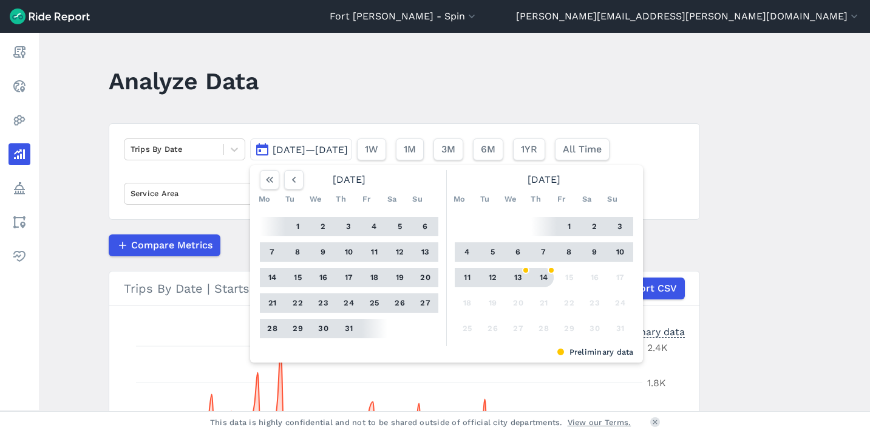
click at [544, 275] on button "14" at bounding box center [543, 277] width 19 height 19
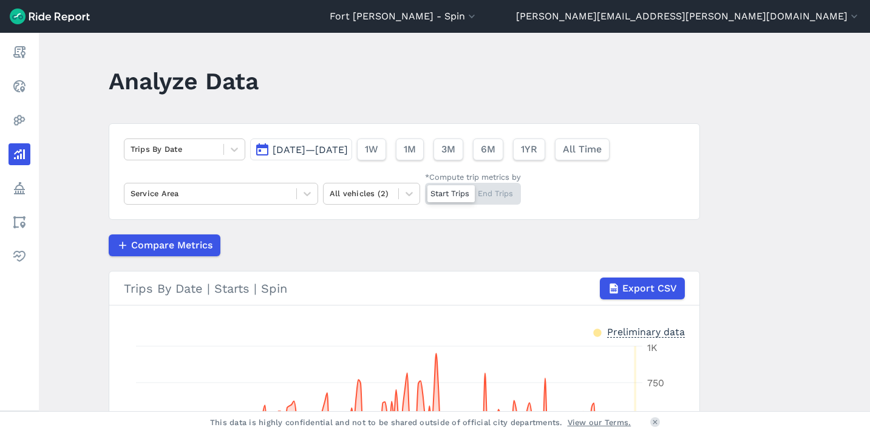
click at [345, 154] on span "Jan 1, 2025—Aug 14, 2025" at bounding box center [310, 150] width 75 height 12
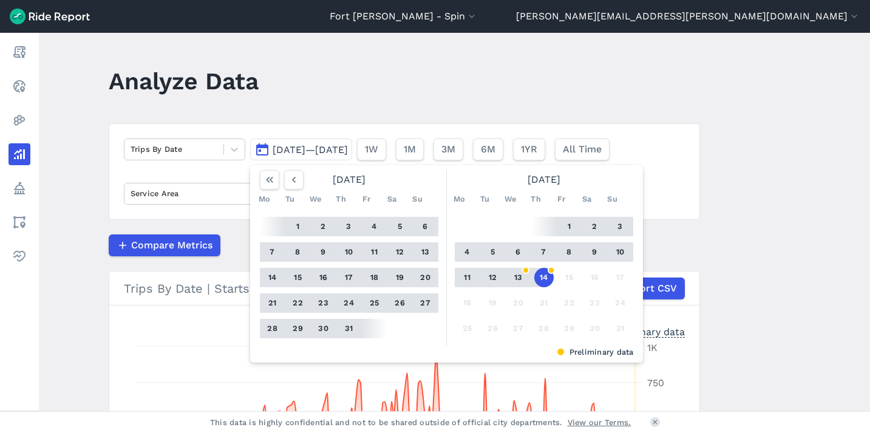
click at [491, 277] on button "12" at bounding box center [492, 277] width 19 height 19
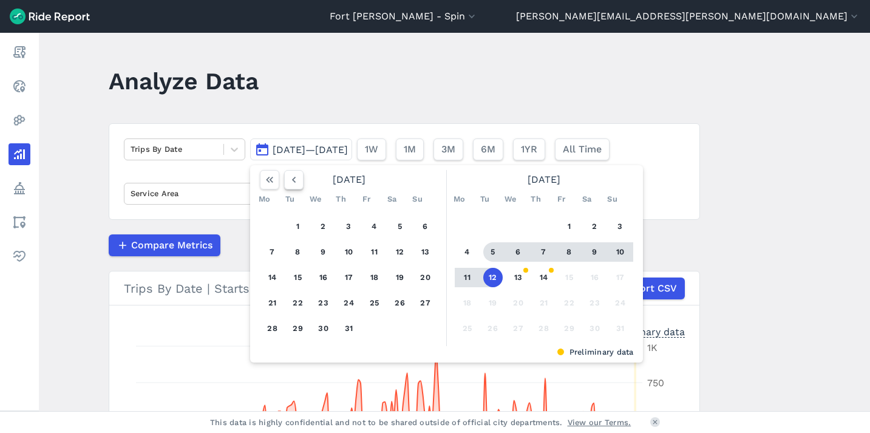
click at [293, 180] on icon "button" at bounding box center [294, 180] width 12 height 12
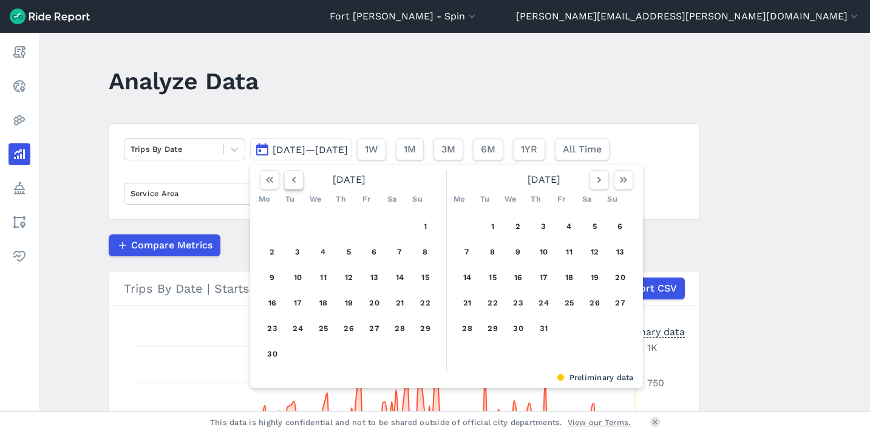
click at [293, 180] on icon "button" at bounding box center [294, 180] width 12 height 12
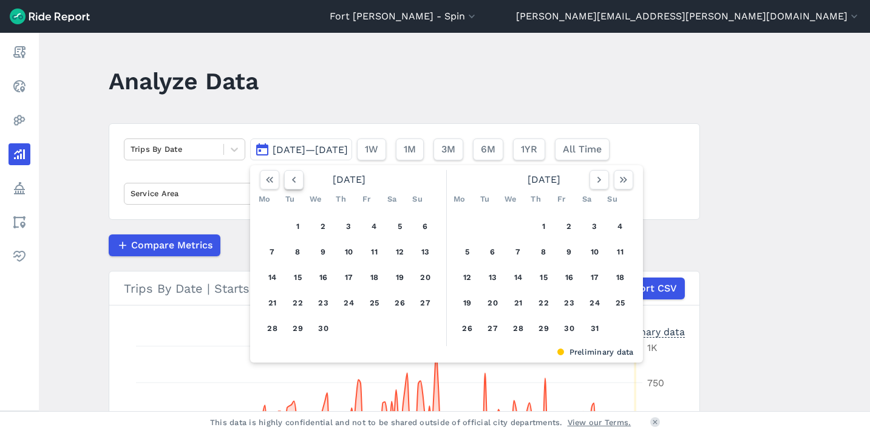
click at [293, 180] on icon "button" at bounding box center [294, 180] width 12 height 12
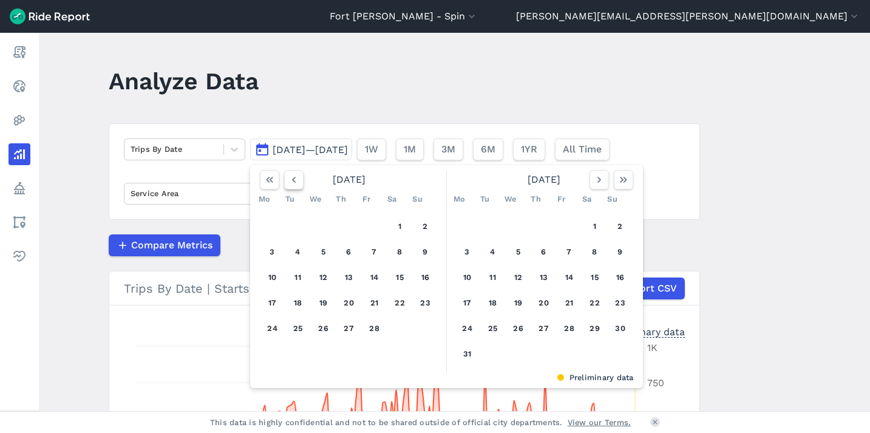
click at [293, 180] on icon "button" at bounding box center [294, 180] width 12 height 12
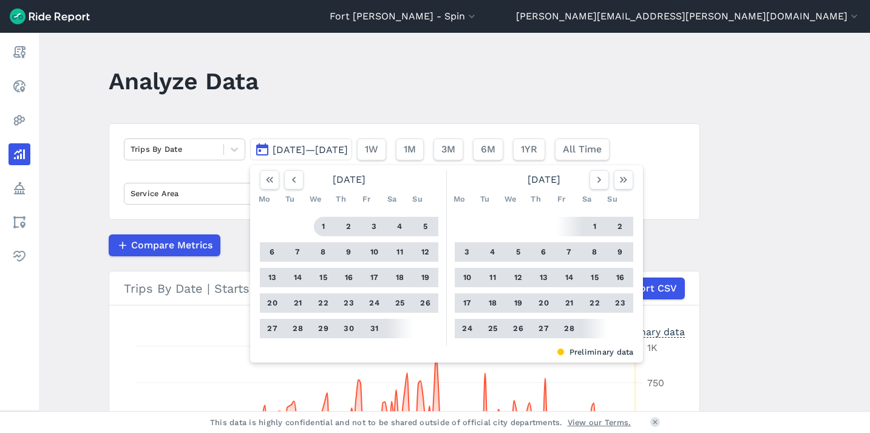
click at [316, 222] on button "1" at bounding box center [323, 226] width 19 height 19
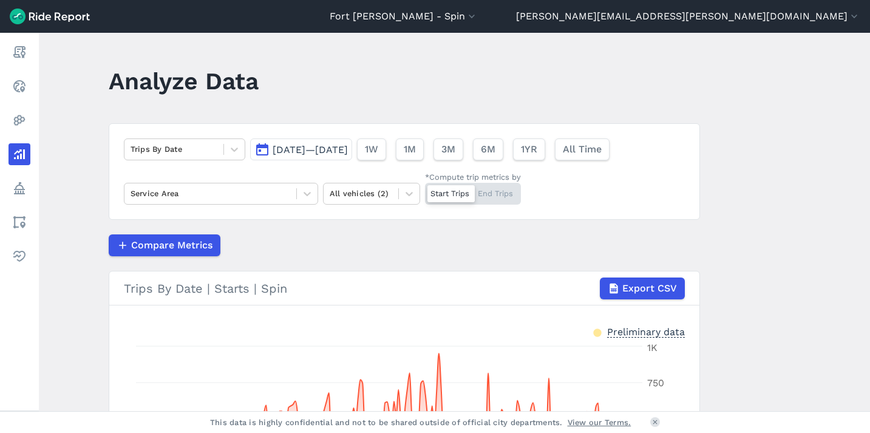
click at [300, 150] on span "Jan 1, 2025—Aug 12, 2025" at bounding box center [310, 150] width 75 height 12
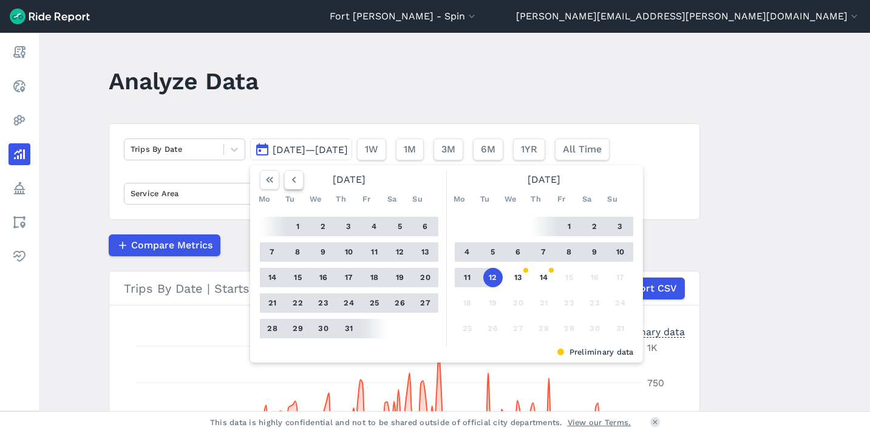
click at [294, 182] on icon "button" at bounding box center [294, 180] width 12 height 12
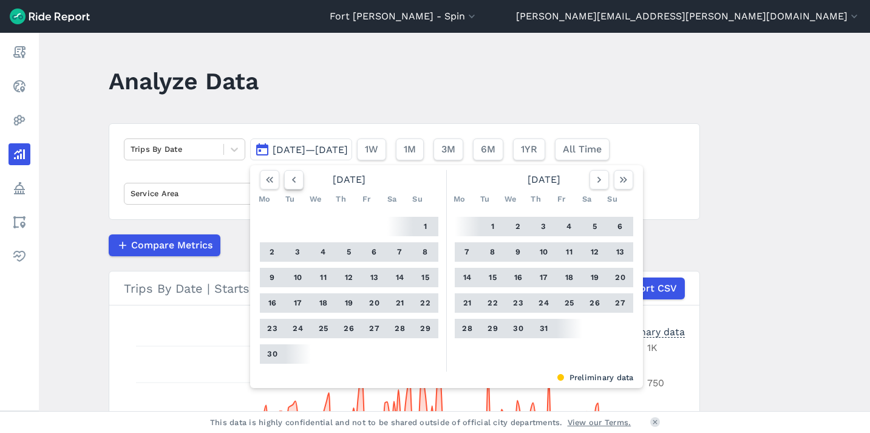
click at [291, 179] on use "button" at bounding box center [293, 180] width 4 height 6
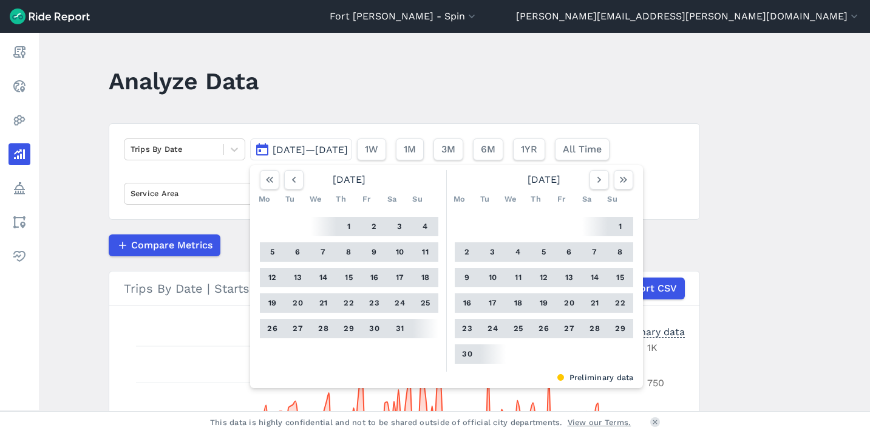
click at [347, 275] on button "15" at bounding box center [348, 277] width 19 height 19
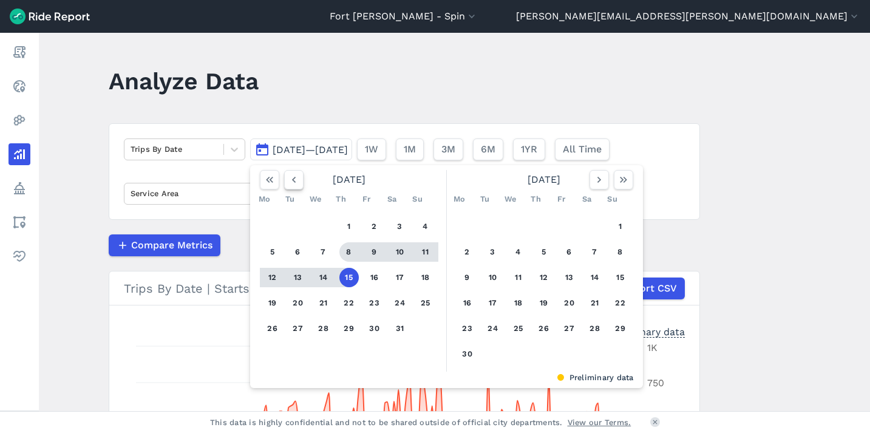
click at [291, 177] on icon "button" at bounding box center [294, 180] width 12 height 12
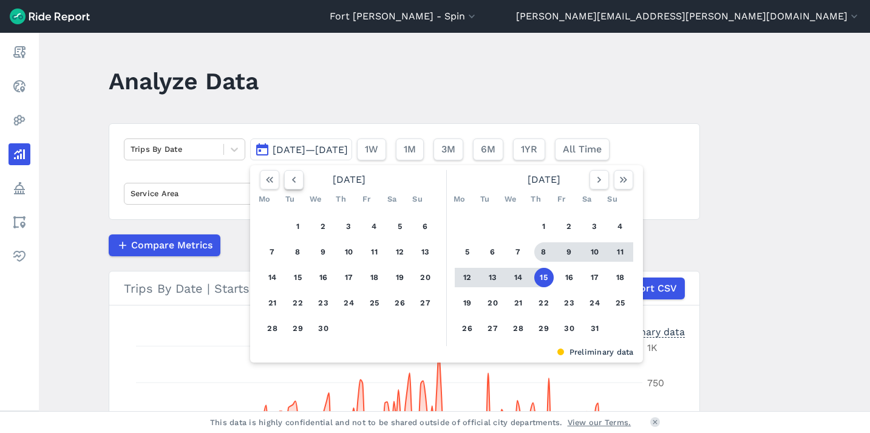
click at [291, 177] on icon "button" at bounding box center [294, 180] width 12 height 12
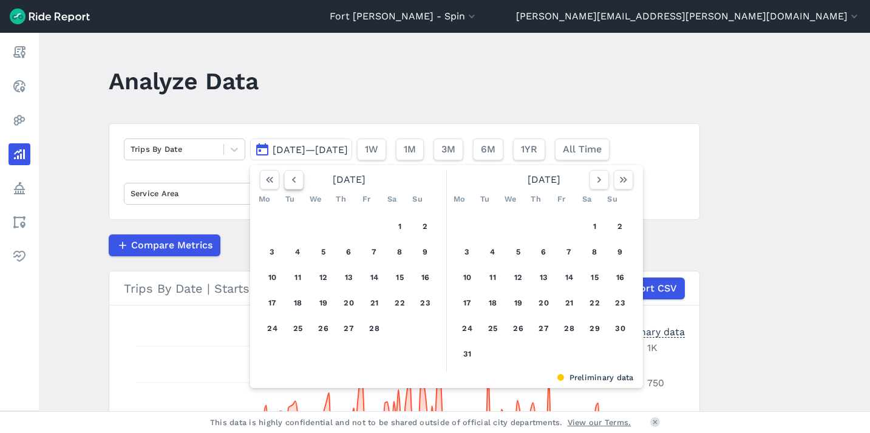
click at [291, 177] on icon "button" at bounding box center [294, 180] width 12 height 12
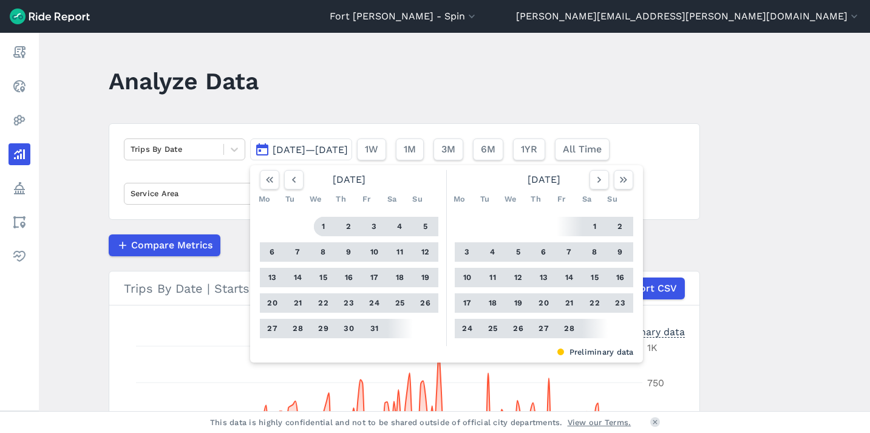
click at [318, 229] on button "1" at bounding box center [323, 226] width 19 height 19
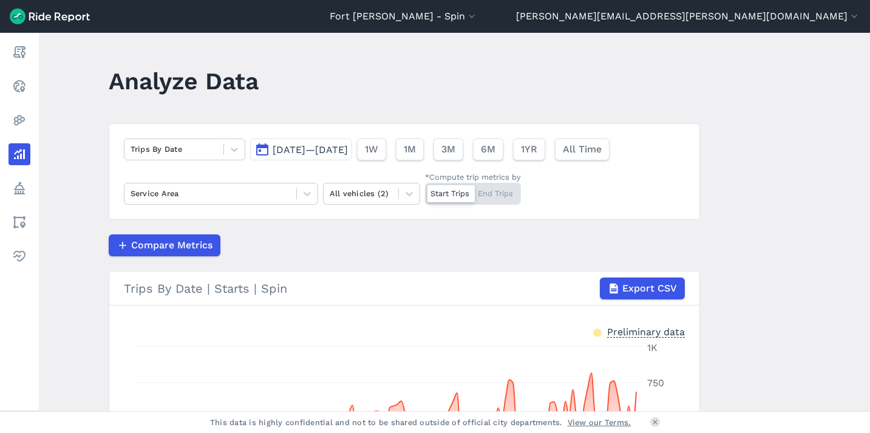
click at [433, 97] on header "Analyze Data" at bounding box center [412, 85] width 606 height 47
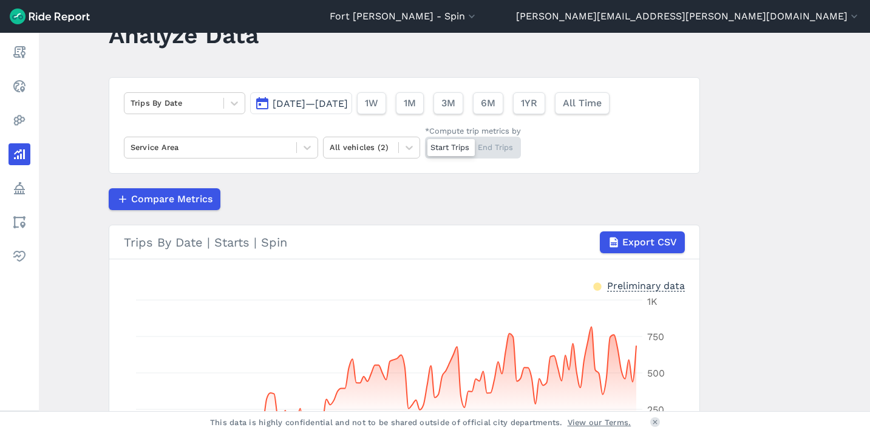
scroll to position [41, 0]
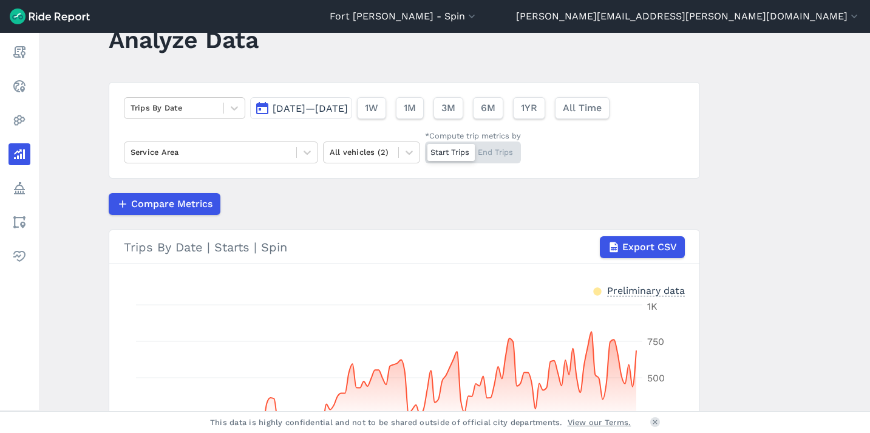
click at [325, 103] on span "Jan 1, 2025—May 15, 2025" at bounding box center [310, 109] width 75 height 12
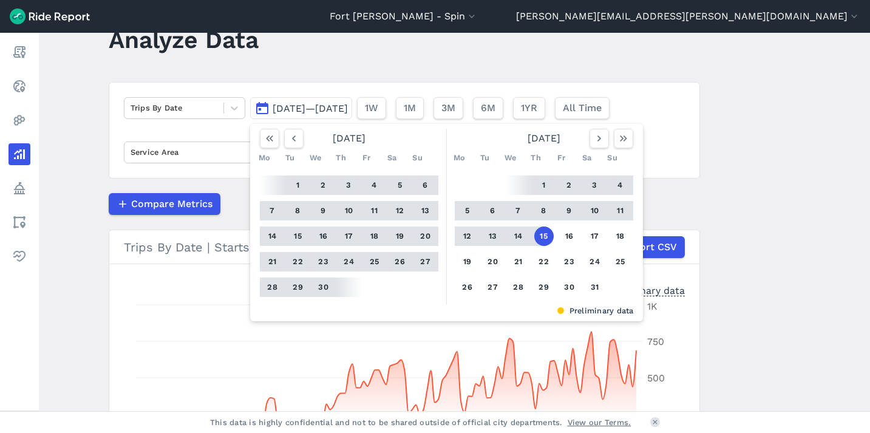
click at [388, 72] on main "Analyze Data Trips By Date Jan 1, 2025—May 15, 2025 April 2025 Mo Tu We Th Fr S…" at bounding box center [454, 222] width 831 height 378
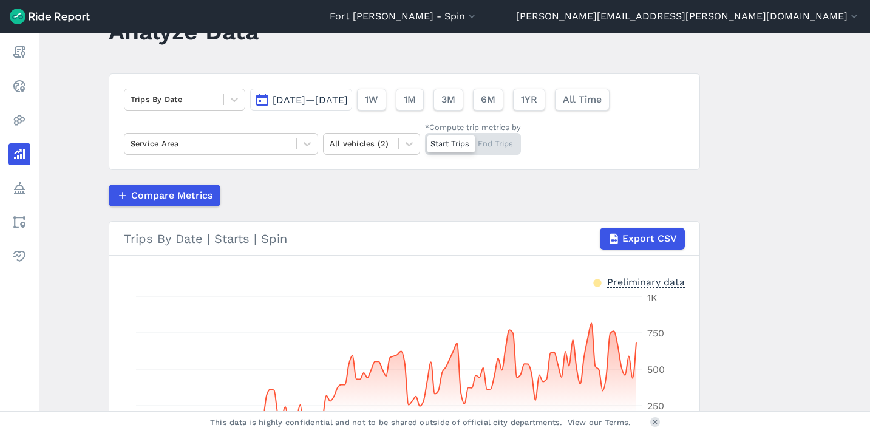
scroll to position [49, 0]
click at [348, 99] on span "Jan 1, 2025—May 15, 2025" at bounding box center [310, 101] width 75 height 12
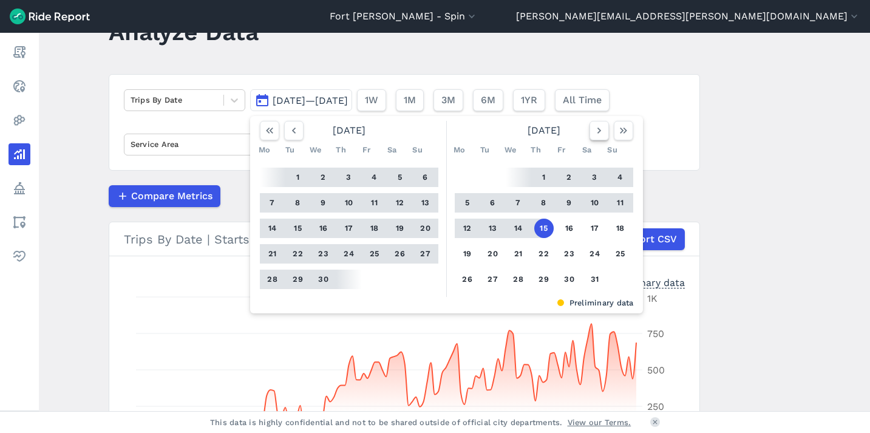
click at [597, 131] on icon "button" at bounding box center [599, 130] width 12 height 12
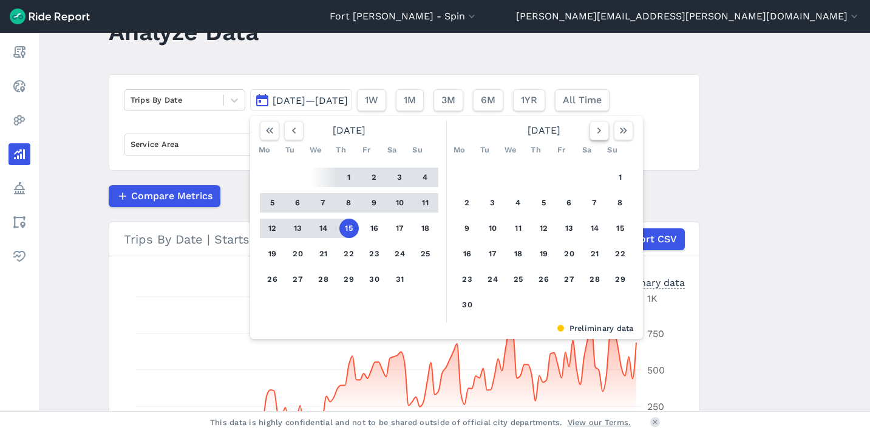
click at [597, 131] on icon "button" at bounding box center [599, 130] width 12 height 12
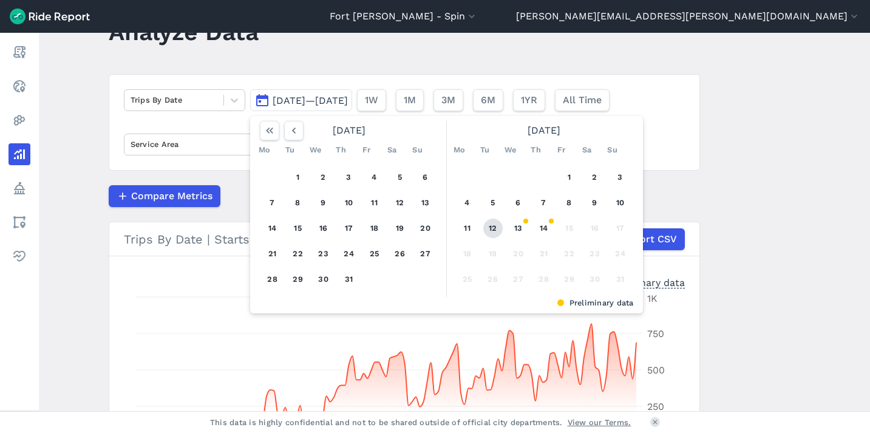
click at [492, 231] on button "12" at bounding box center [492, 228] width 19 height 19
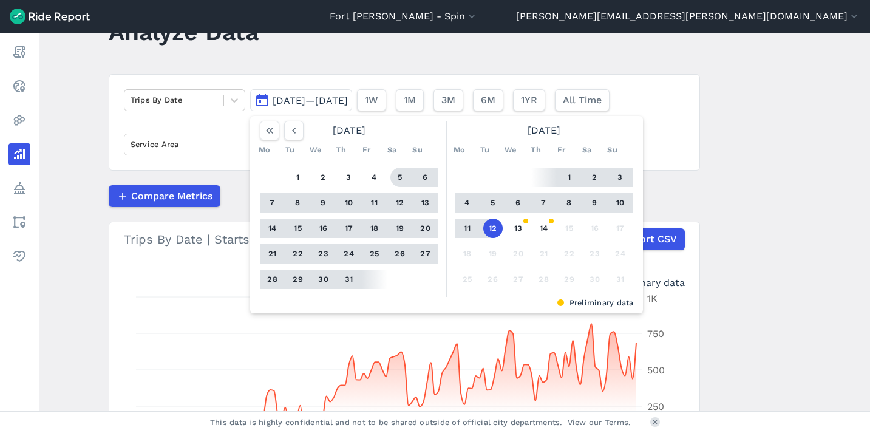
click at [281, 128] on div at bounding box center [282, 130] width 44 height 19
click at [288, 129] on icon "button" at bounding box center [294, 130] width 12 height 12
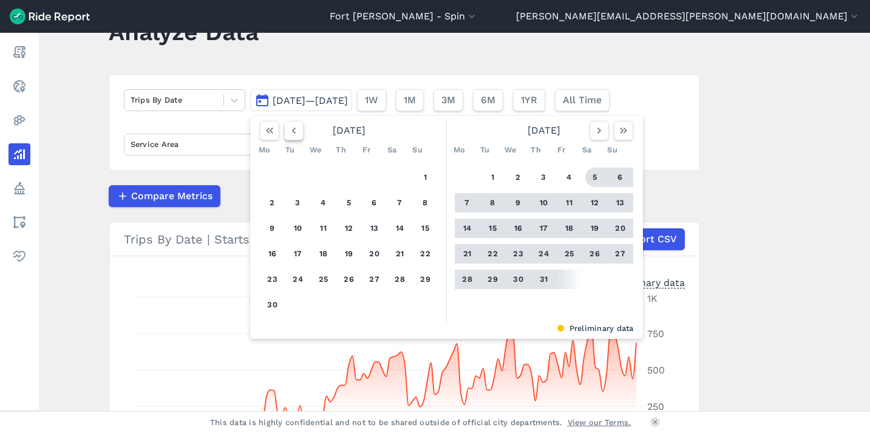
click at [288, 129] on icon "button" at bounding box center [294, 130] width 12 height 12
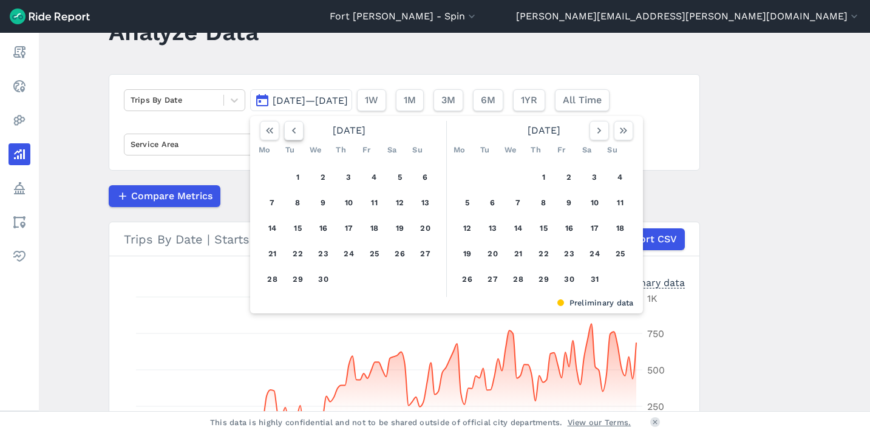
click at [288, 129] on icon "button" at bounding box center [294, 130] width 12 height 12
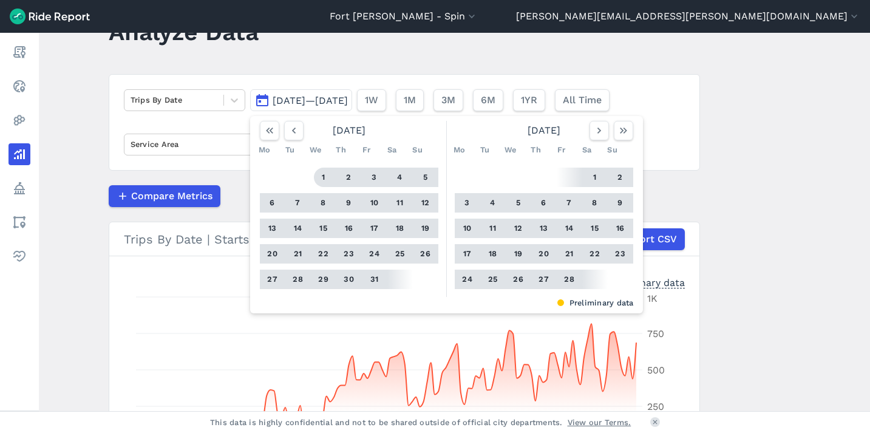
click at [325, 178] on button "1" at bounding box center [323, 177] width 19 height 19
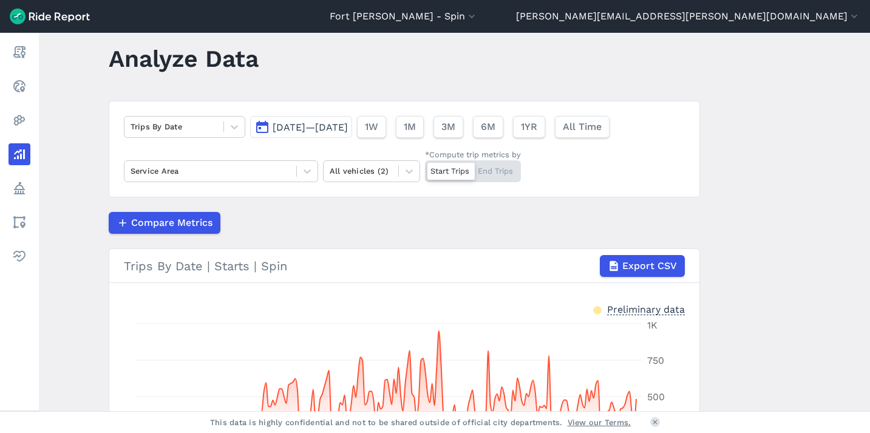
scroll to position [22, 0]
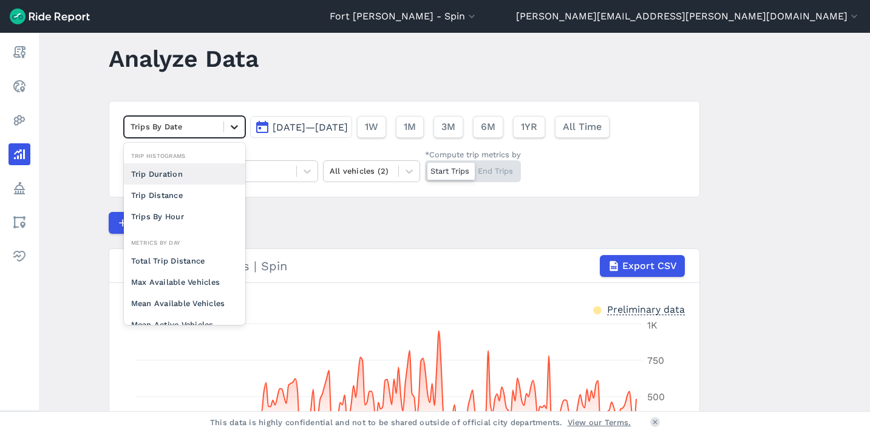
click at [228, 131] on icon at bounding box center [234, 127] width 12 height 12
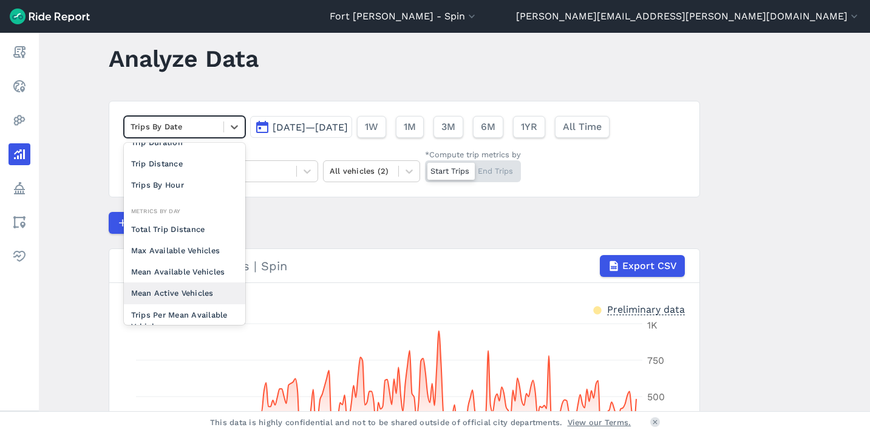
scroll to position [105, 0]
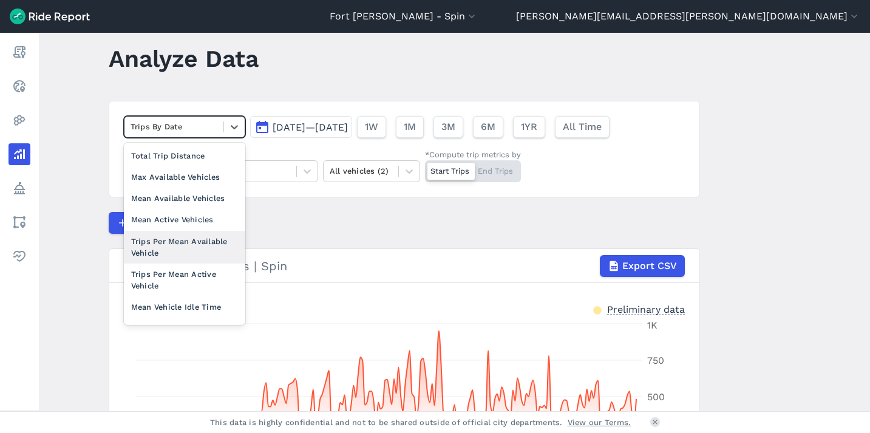
click at [181, 245] on div "Trips Per Mean Available Vehicle" at bounding box center [184, 247] width 121 height 33
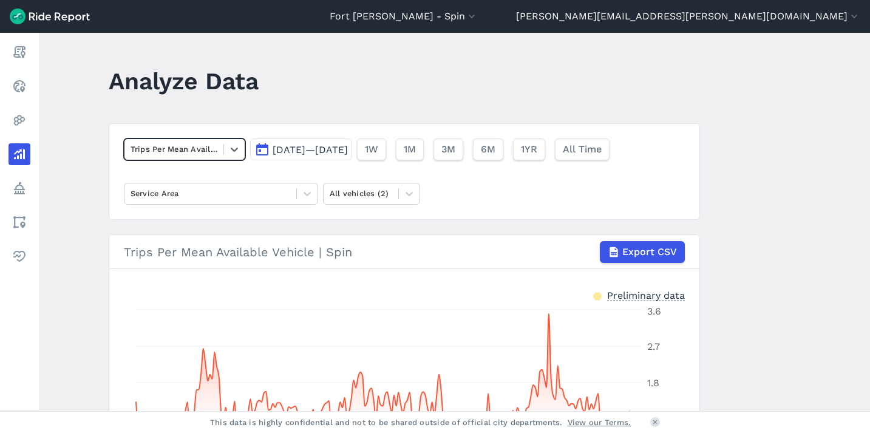
click at [325, 150] on span "Jan 1, 2025—Aug 12, 2025" at bounding box center [310, 150] width 75 height 12
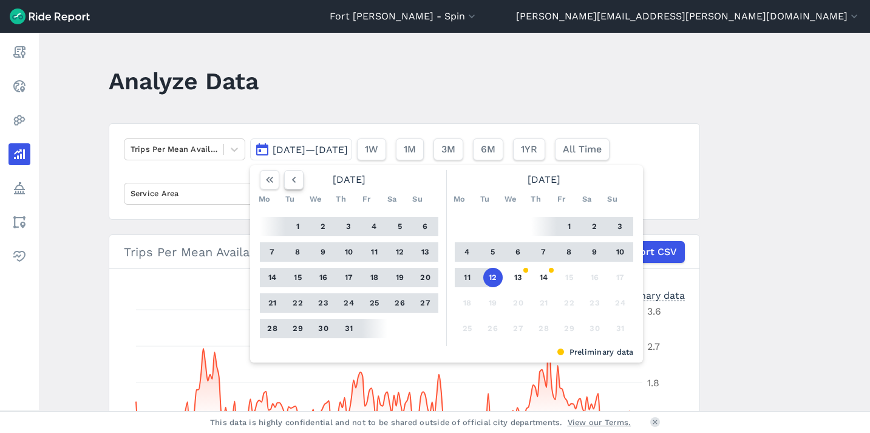
click at [292, 181] on use "button" at bounding box center [293, 180] width 4 height 6
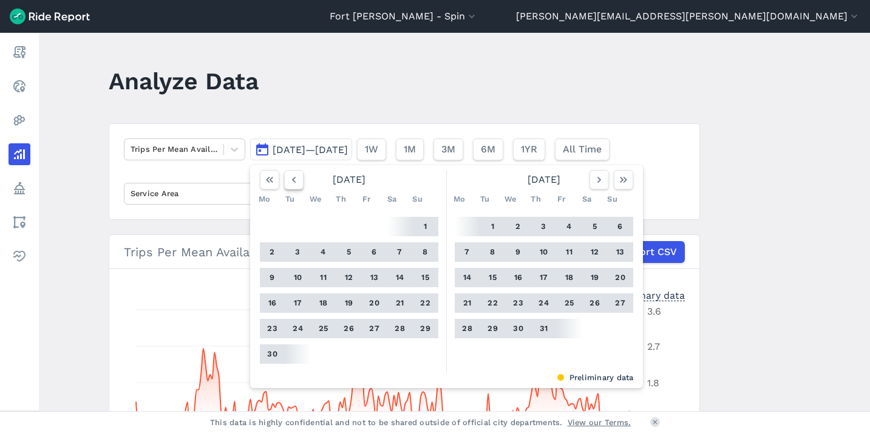
click at [292, 181] on icon "button" at bounding box center [294, 180] width 12 height 12
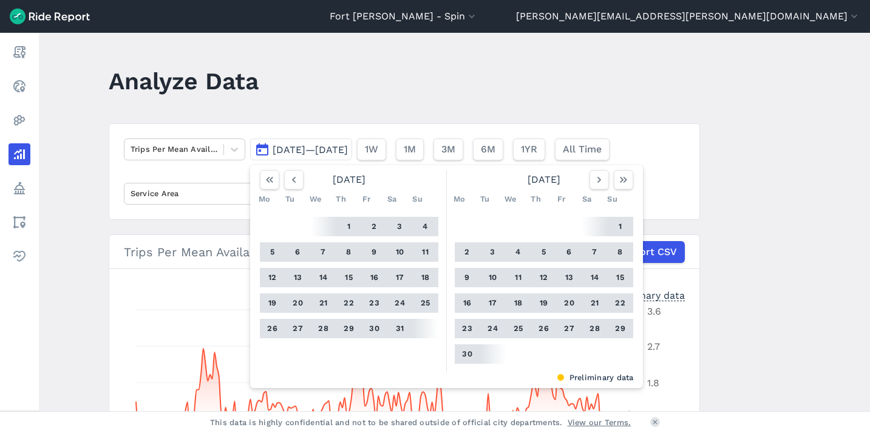
click at [348, 278] on button "15" at bounding box center [348, 277] width 19 height 19
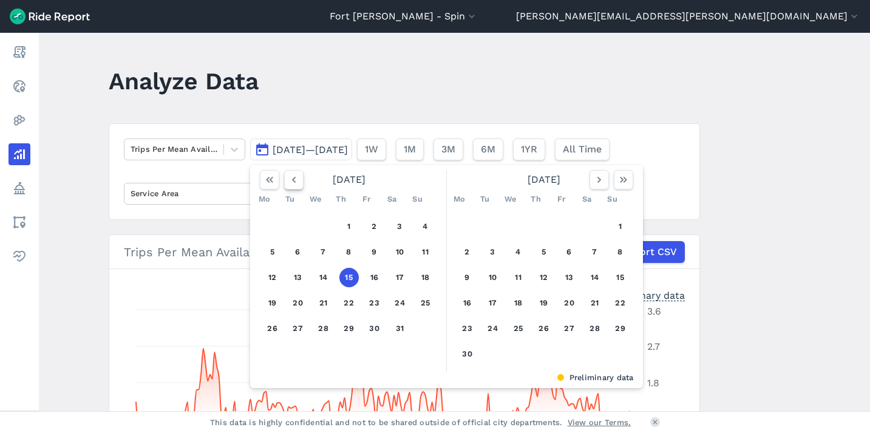
click at [296, 181] on icon "button" at bounding box center [294, 180] width 12 height 12
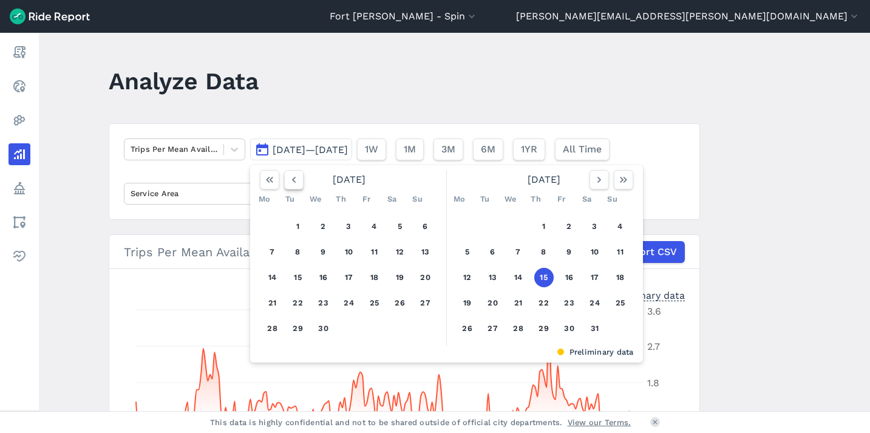
click at [294, 181] on icon "button" at bounding box center [294, 180] width 12 height 12
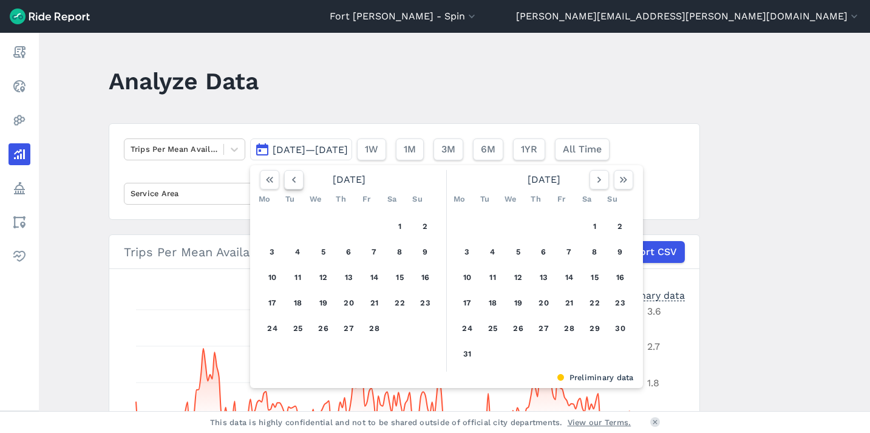
click at [294, 181] on icon "button" at bounding box center [294, 180] width 12 height 12
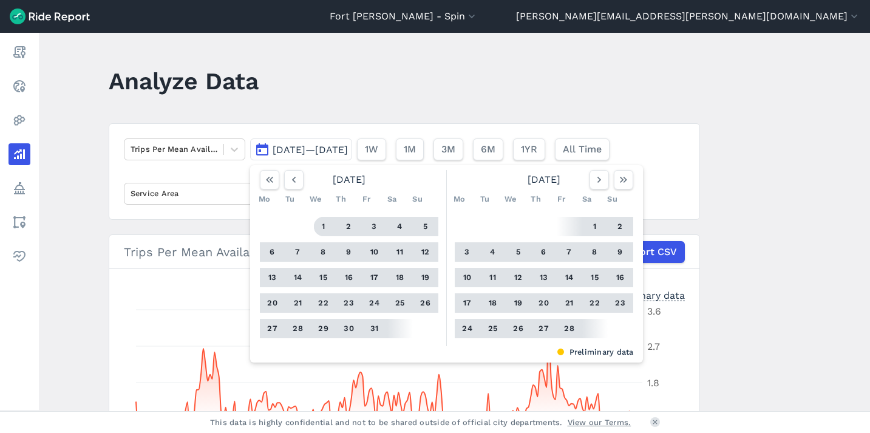
click at [322, 229] on button "1" at bounding box center [323, 226] width 19 height 19
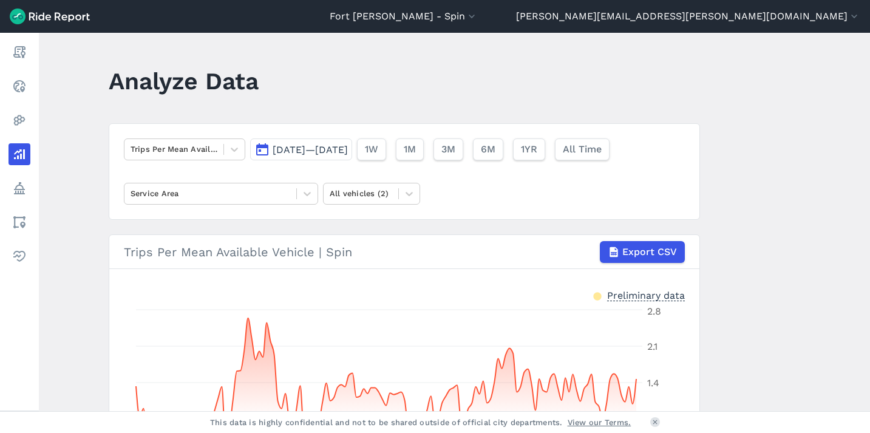
click at [709, 120] on main "Analyze Data Trips Per Mean Available Vehicle Jan 1, 2025—May 15, 2025 1W 1M 3M…" at bounding box center [454, 222] width 831 height 378
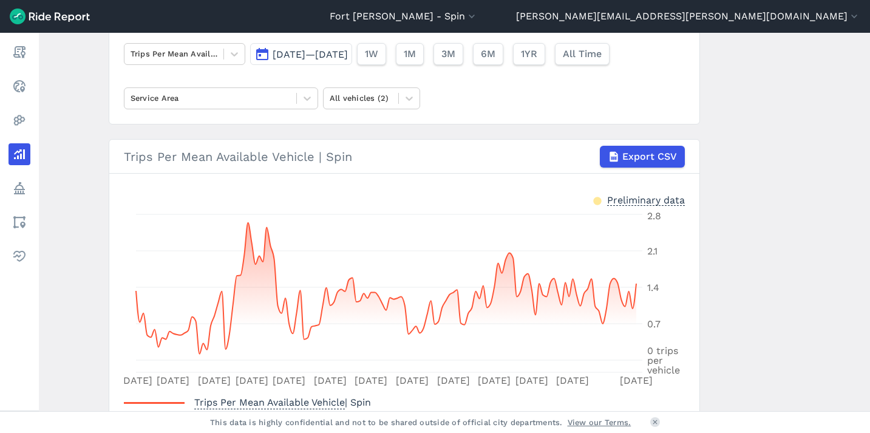
scroll to position [168, 0]
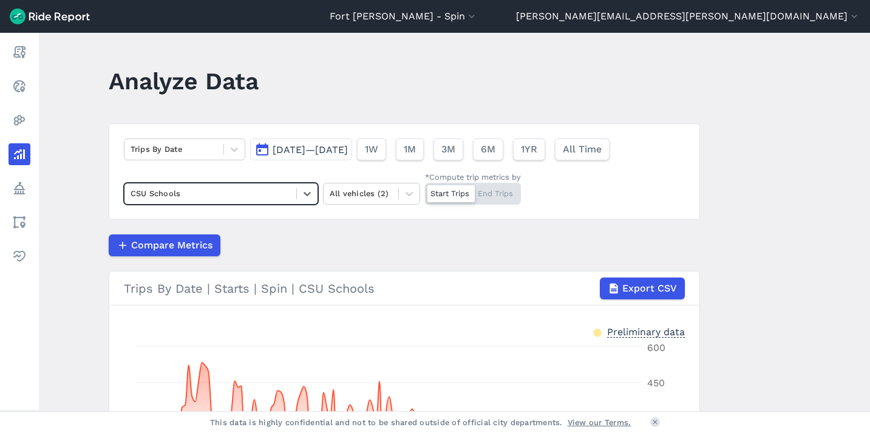
click at [243, 203] on div "CSU Schools" at bounding box center [221, 194] width 194 height 22
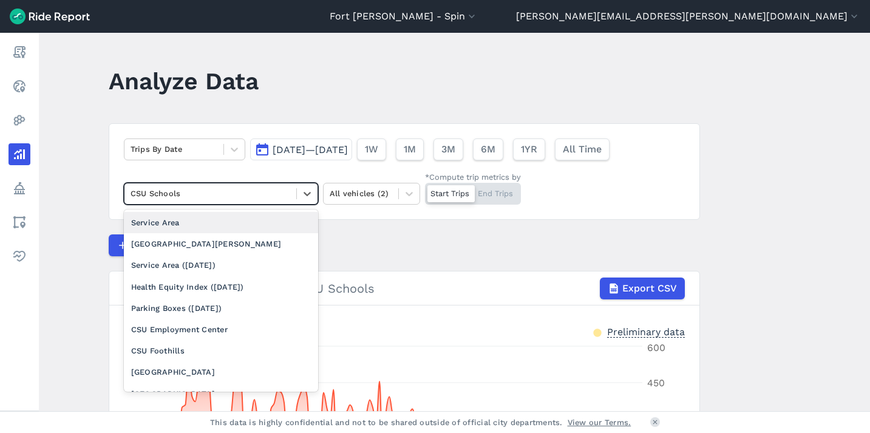
click at [211, 220] on div "Service Area" at bounding box center [221, 222] width 194 height 21
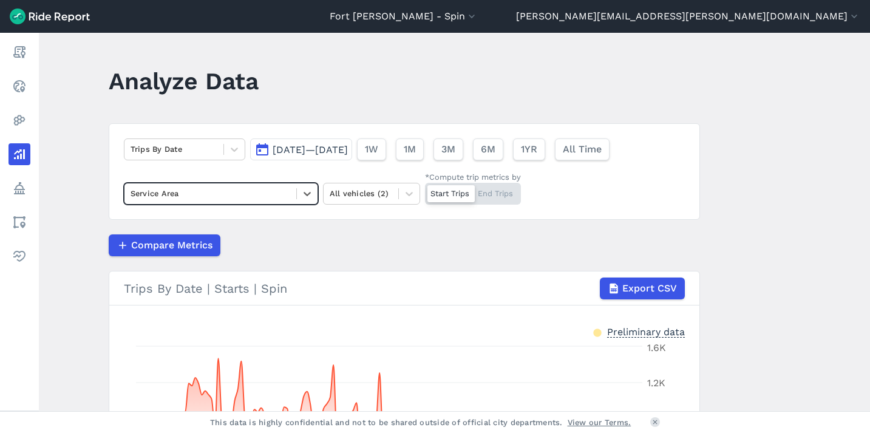
click at [348, 151] on span "[DATE]—[DATE]" at bounding box center [310, 150] width 75 height 12
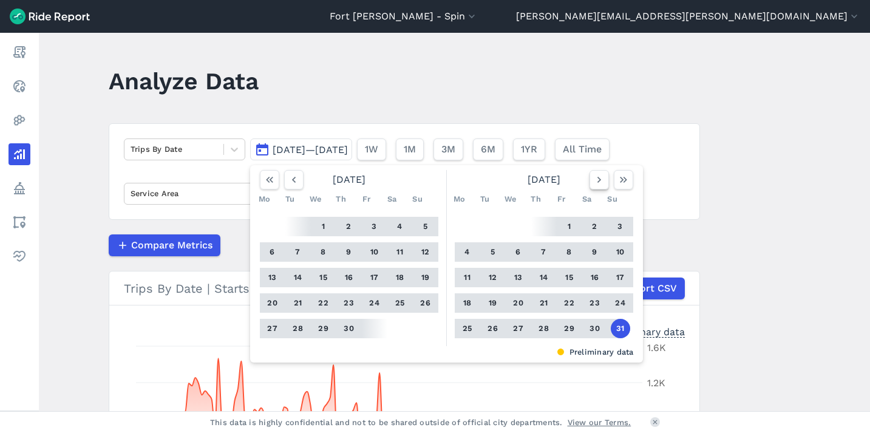
click at [597, 180] on use "button" at bounding box center [599, 180] width 4 height 6
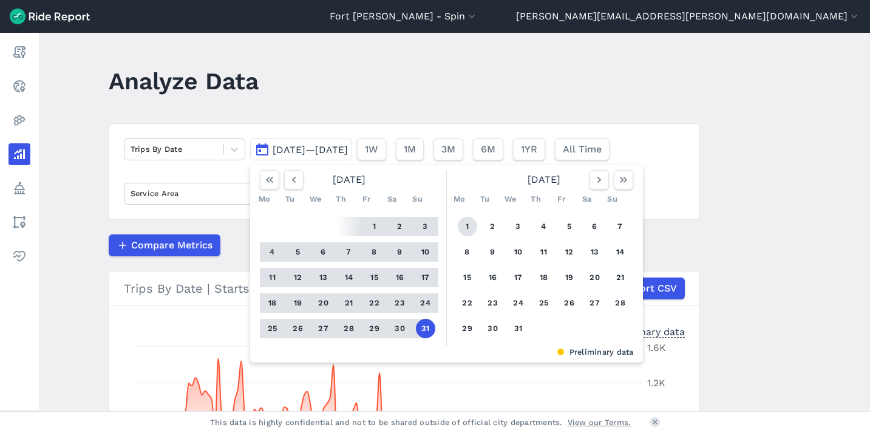
click at [464, 226] on button "1" at bounding box center [467, 226] width 19 height 19
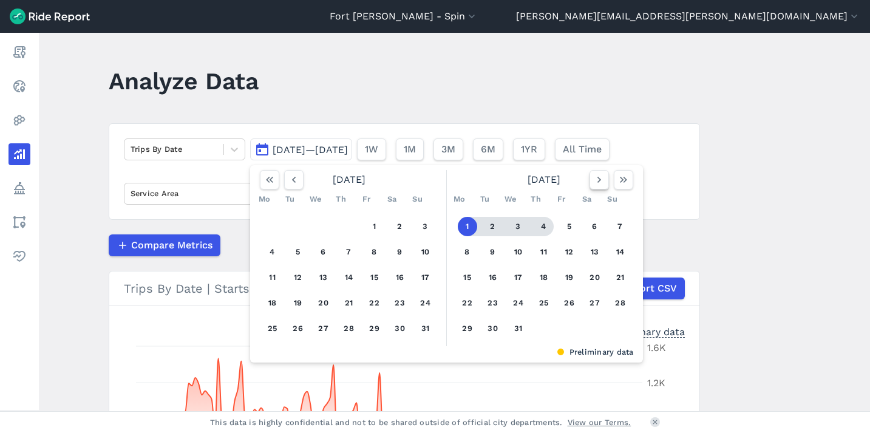
click at [602, 183] on icon "button" at bounding box center [599, 180] width 12 height 12
click at [601, 181] on icon "button" at bounding box center [599, 180] width 12 height 12
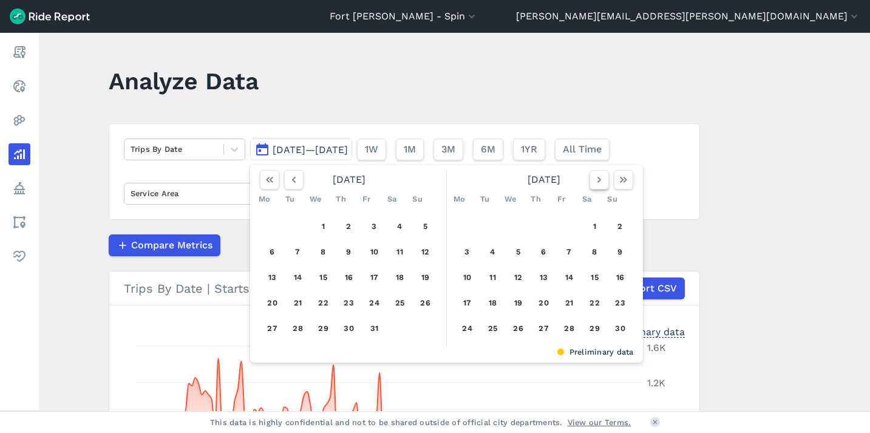
click at [601, 181] on icon "button" at bounding box center [599, 180] width 12 height 12
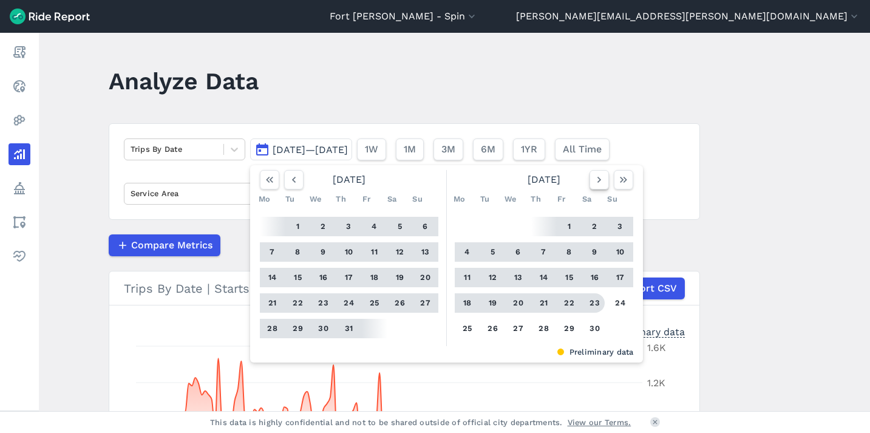
click at [597, 185] on icon "button" at bounding box center [599, 180] width 12 height 12
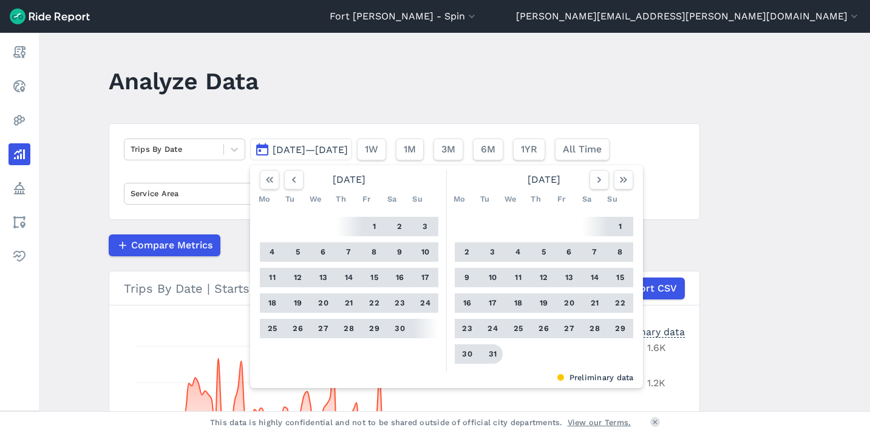
click at [489, 354] on button "31" at bounding box center [492, 353] width 19 height 19
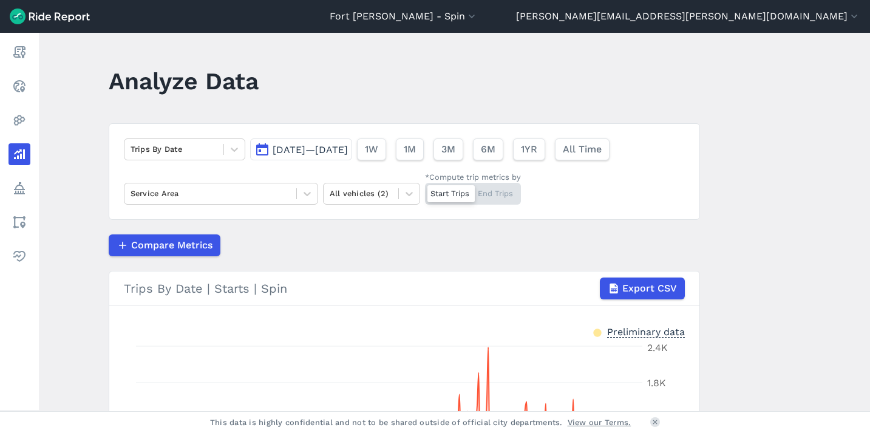
click at [461, 83] on header "Analyze Data" at bounding box center [412, 85] width 606 height 47
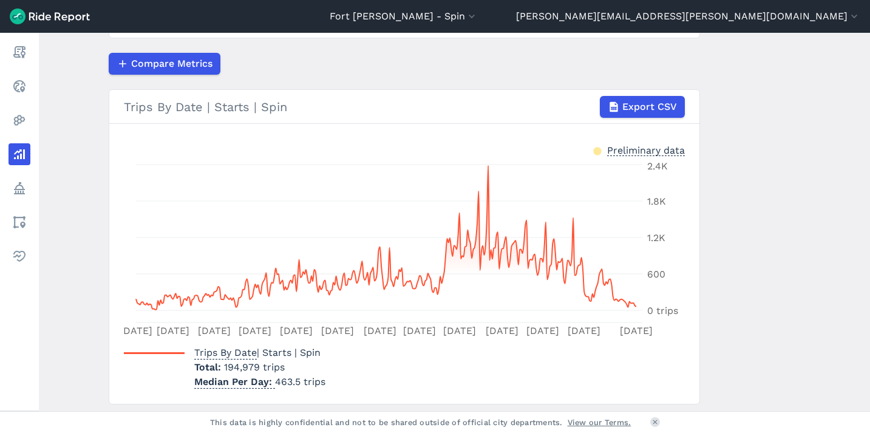
scroll to position [3, 0]
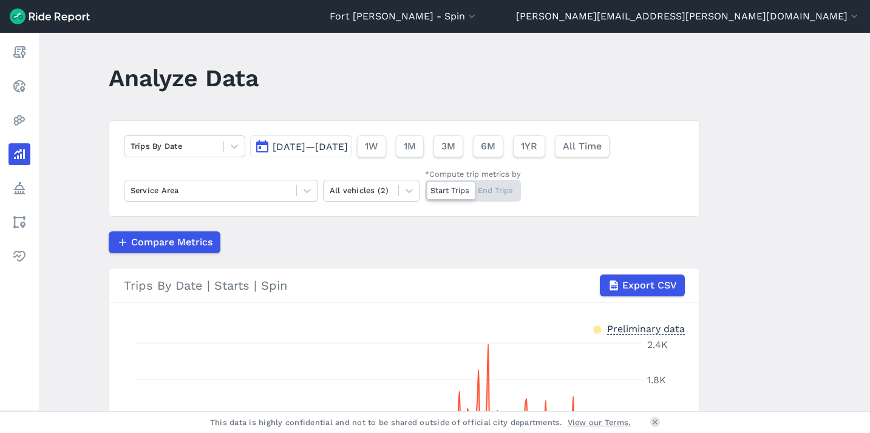
click at [348, 146] on span "[DATE]—[DATE]" at bounding box center [310, 147] width 75 height 12
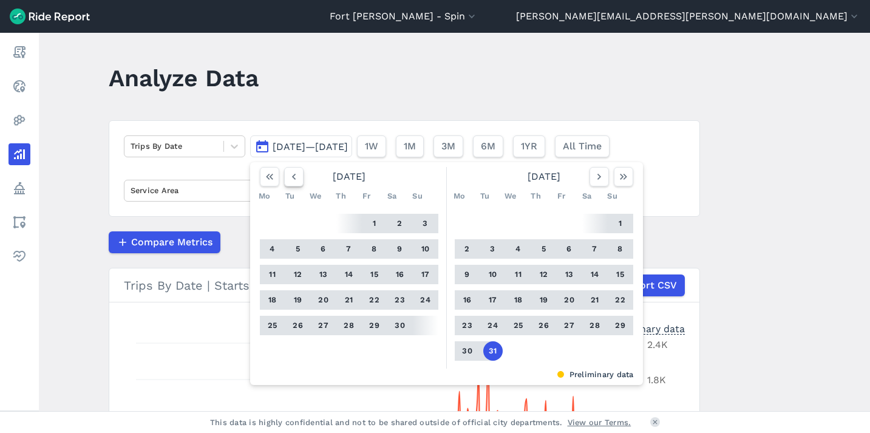
click at [295, 178] on icon "button" at bounding box center [294, 177] width 12 height 12
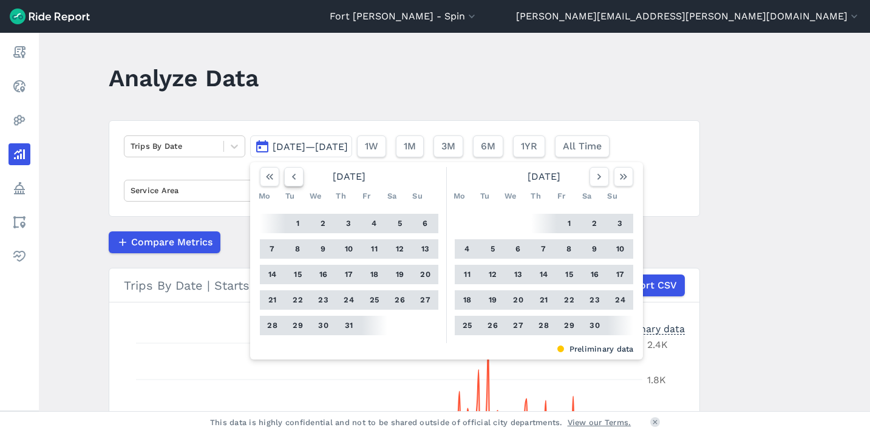
click at [295, 178] on icon "button" at bounding box center [294, 177] width 12 height 12
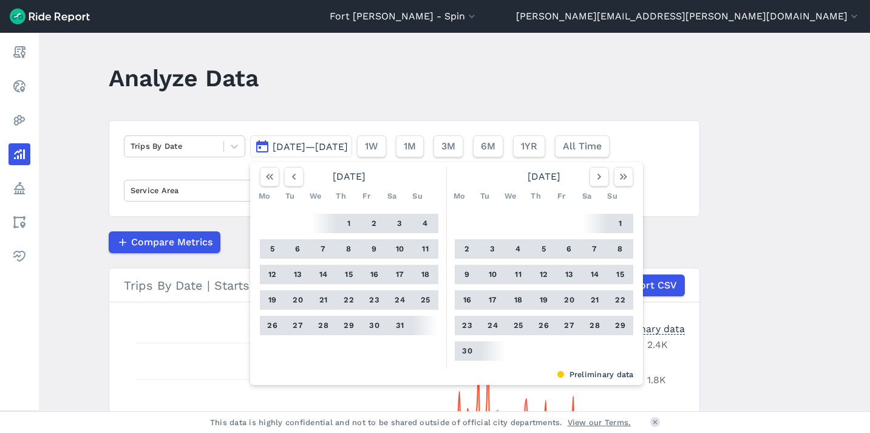
click at [322, 273] on button "14" at bounding box center [323, 274] width 19 height 19
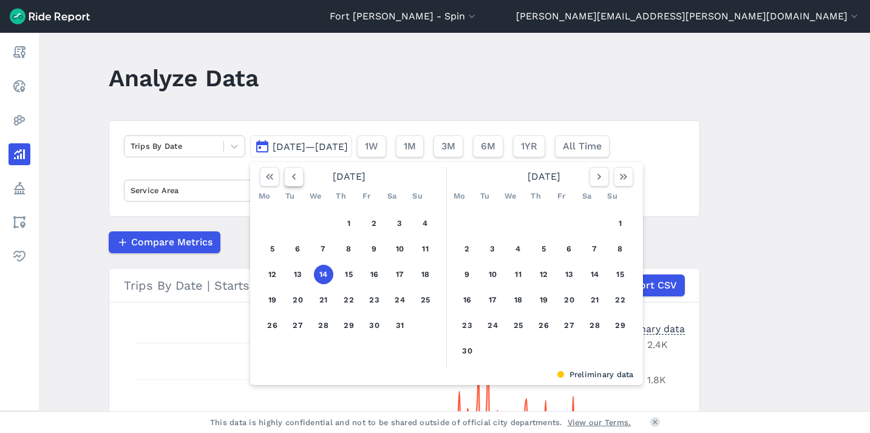
click at [294, 175] on icon "button" at bounding box center [294, 177] width 12 height 12
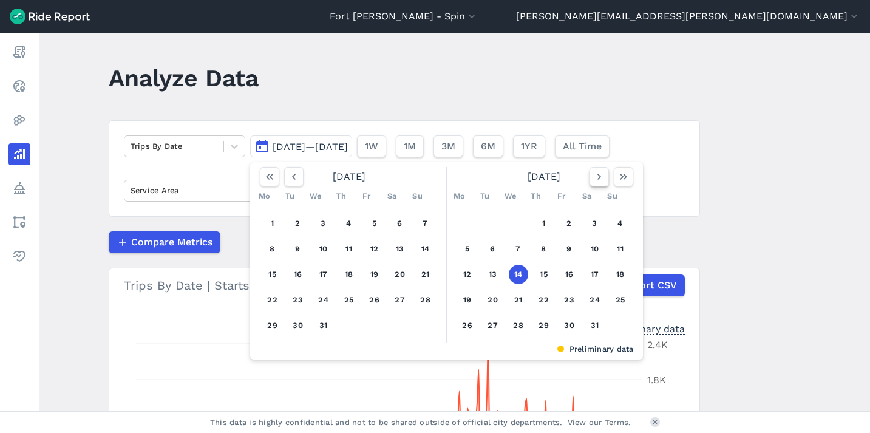
click at [589, 178] on button "button" at bounding box center [598, 176] width 19 height 19
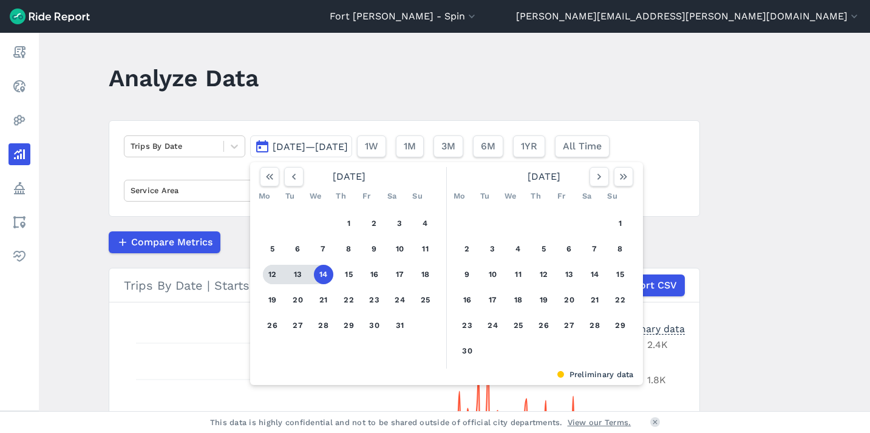
click at [271, 272] on button "12" at bounding box center [272, 274] width 19 height 19
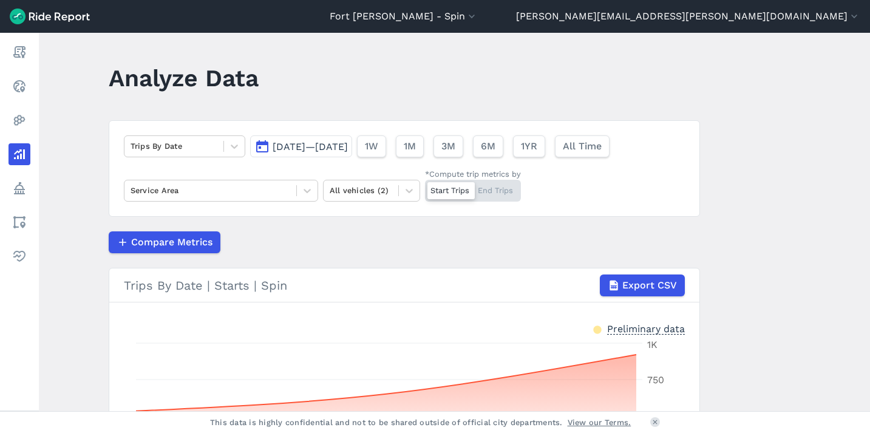
click at [303, 151] on span "[DATE]—[DATE]" at bounding box center [310, 147] width 75 height 12
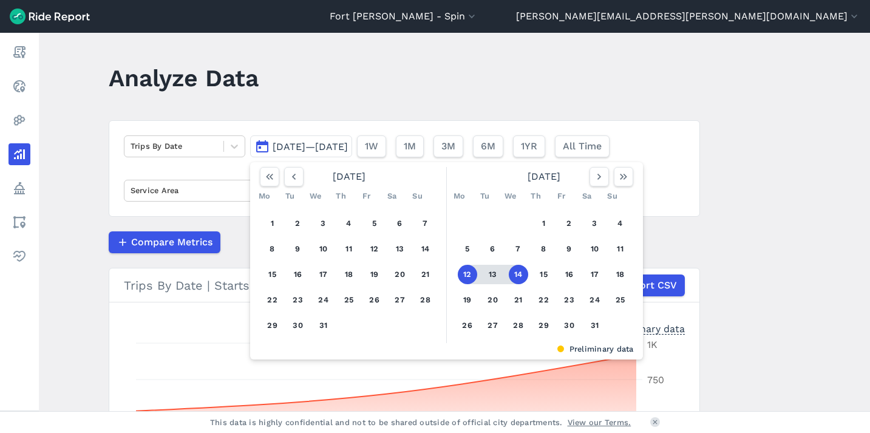
click at [464, 275] on button "12" at bounding box center [467, 274] width 19 height 19
click at [293, 178] on icon "button" at bounding box center [294, 177] width 12 height 12
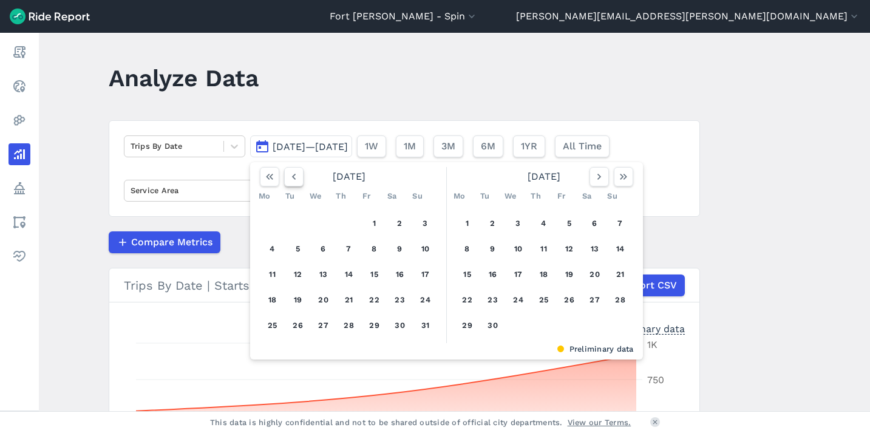
click at [293, 178] on icon "button" at bounding box center [294, 177] width 12 height 12
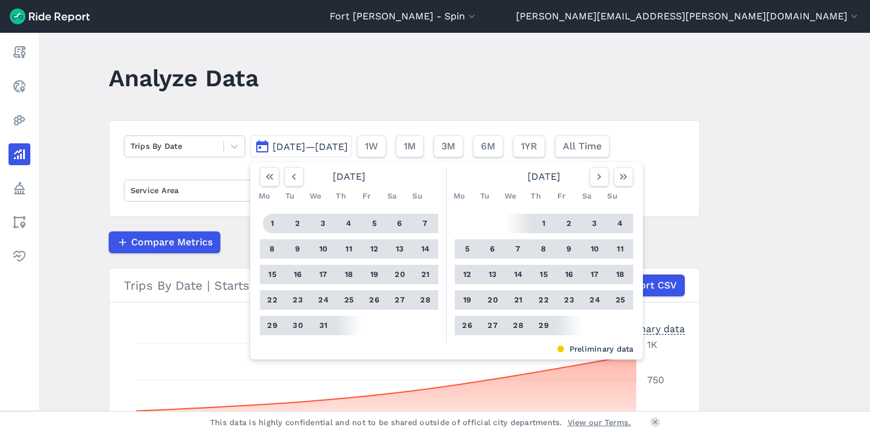
click at [271, 224] on button "1" at bounding box center [272, 223] width 19 height 19
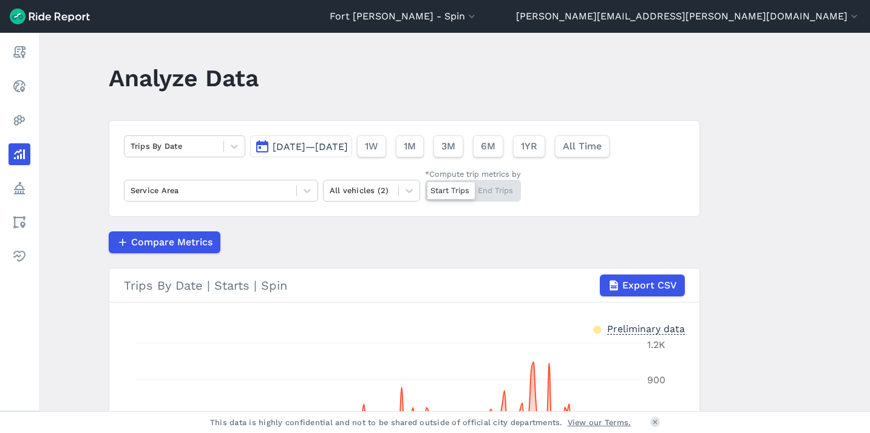
click at [464, 84] on header "Analyze Data" at bounding box center [412, 82] width 606 height 47
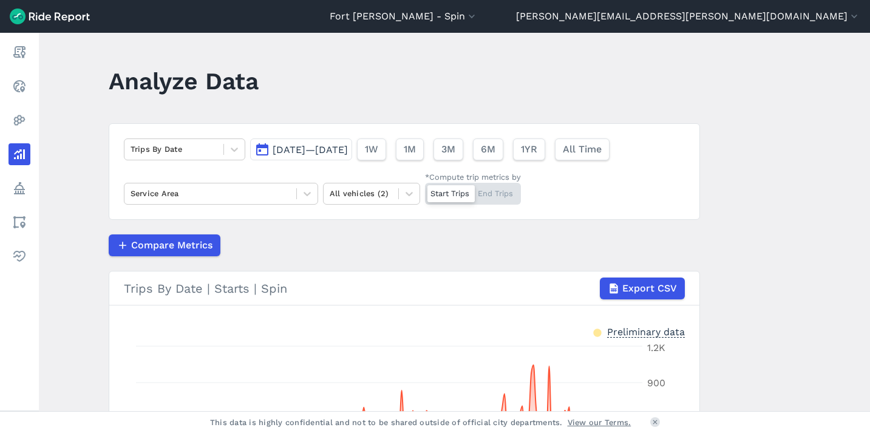
click at [335, 151] on span "[DATE]—[DATE]" at bounding box center [310, 150] width 75 height 12
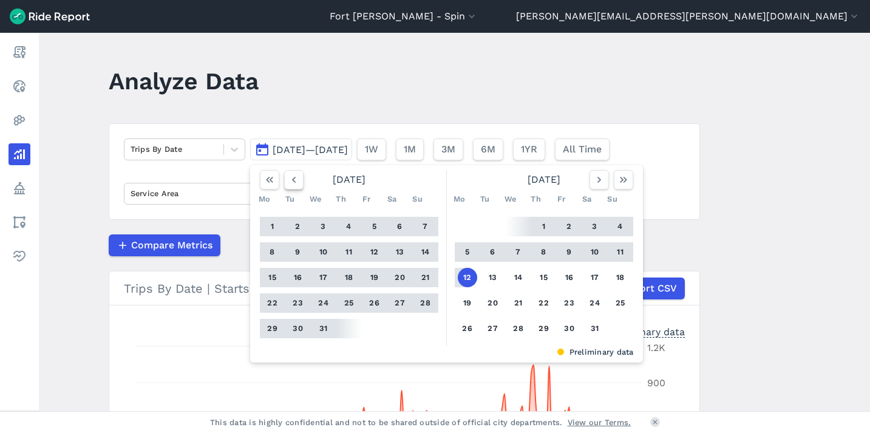
click at [293, 181] on use "button" at bounding box center [293, 180] width 4 height 6
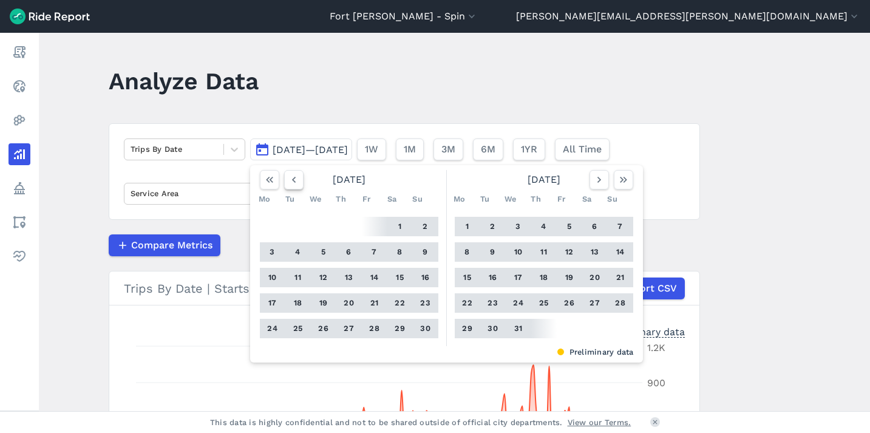
click at [293, 181] on use "button" at bounding box center [293, 180] width 4 height 6
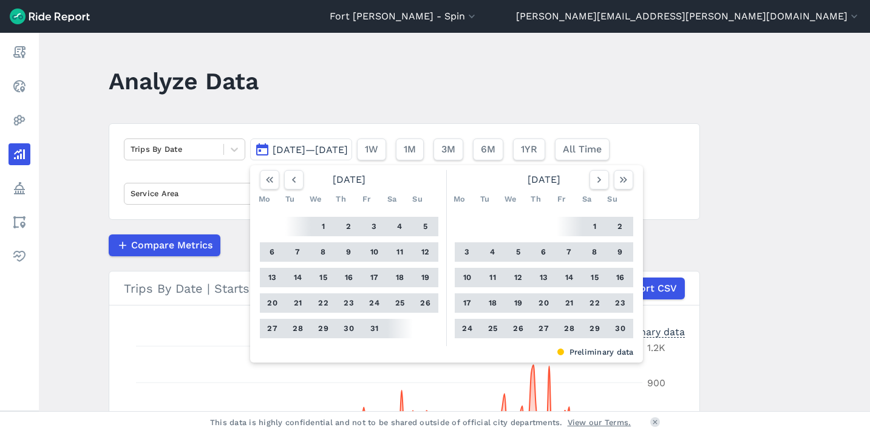
click at [323, 277] on button "15" at bounding box center [323, 277] width 19 height 19
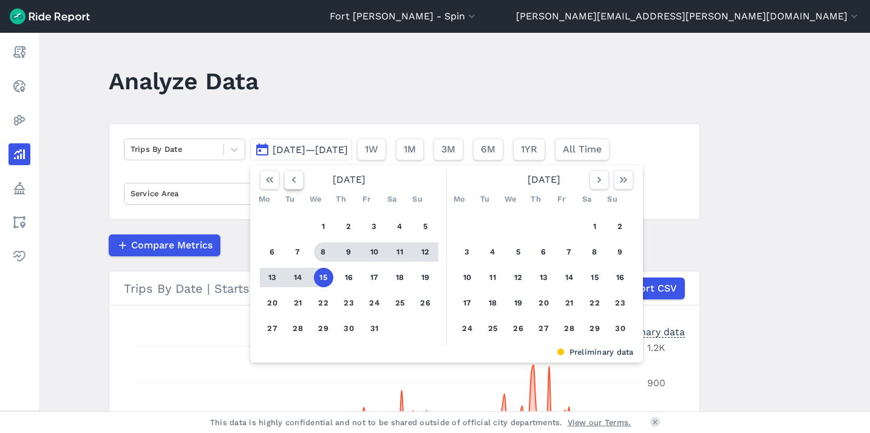
click at [293, 177] on icon "button" at bounding box center [294, 180] width 12 height 12
click at [293, 177] on use "button" at bounding box center [293, 180] width 4 height 6
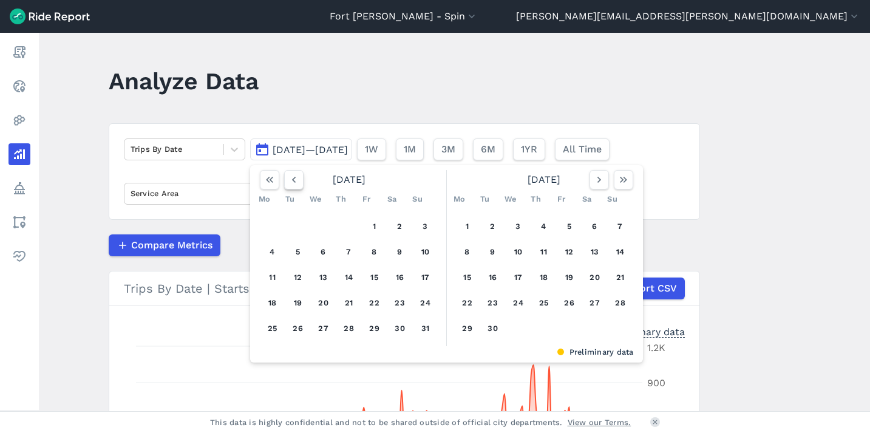
click at [293, 177] on use "button" at bounding box center [293, 180] width 4 height 6
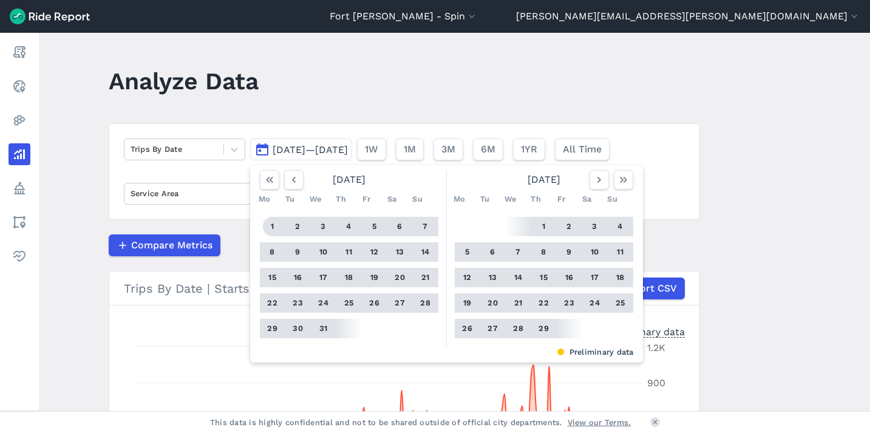
click at [272, 226] on button "1" at bounding box center [272, 226] width 19 height 19
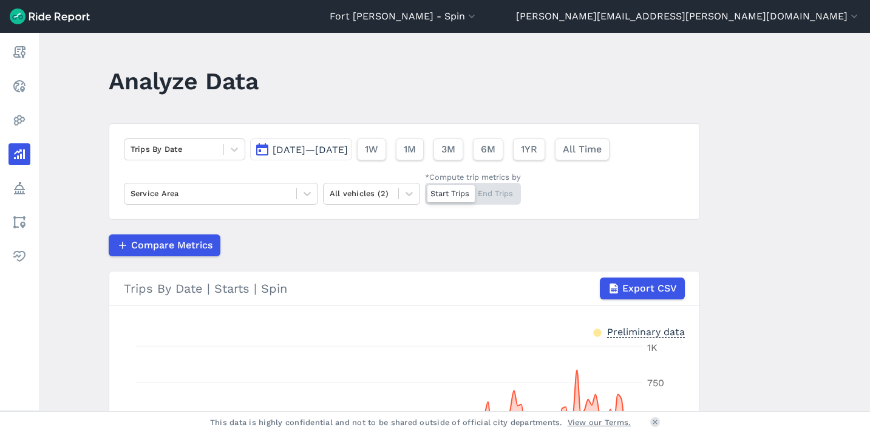
click at [311, 148] on span "[DATE]—[DATE]" at bounding box center [310, 150] width 75 height 12
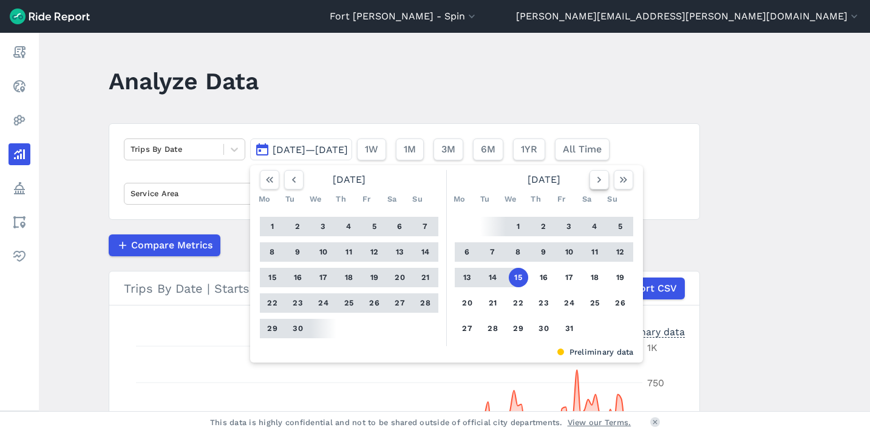
click at [595, 181] on icon "button" at bounding box center [599, 180] width 12 height 12
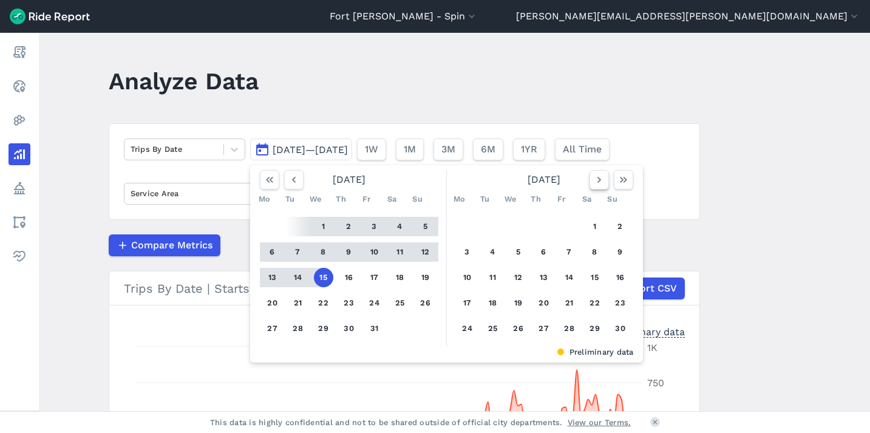
click at [595, 181] on icon "button" at bounding box center [599, 180] width 12 height 12
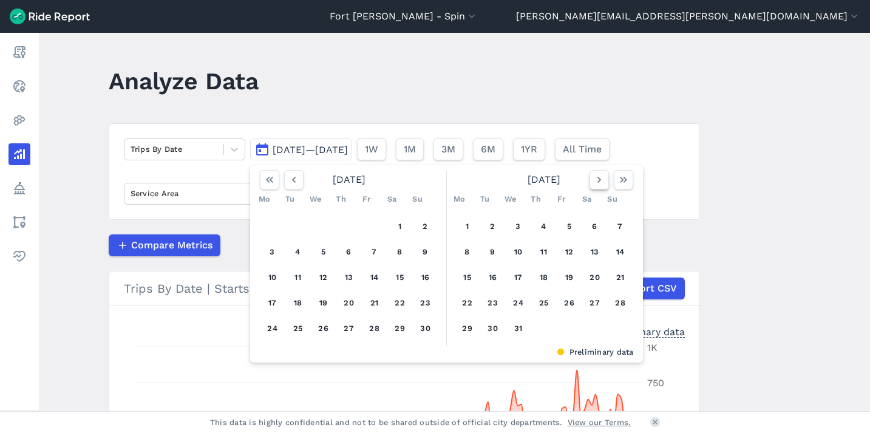
click at [595, 181] on icon "button" at bounding box center [599, 180] width 12 height 12
click at [461, 278] on button "12" at bounding box center [467, 277] width 19 height 19
click at [296, 184] on icon "button" at bounding box center [294, 180] width 12 height 12
click at [293, 181] on use "button" at bounding box center [293, 180] width 4 height 6
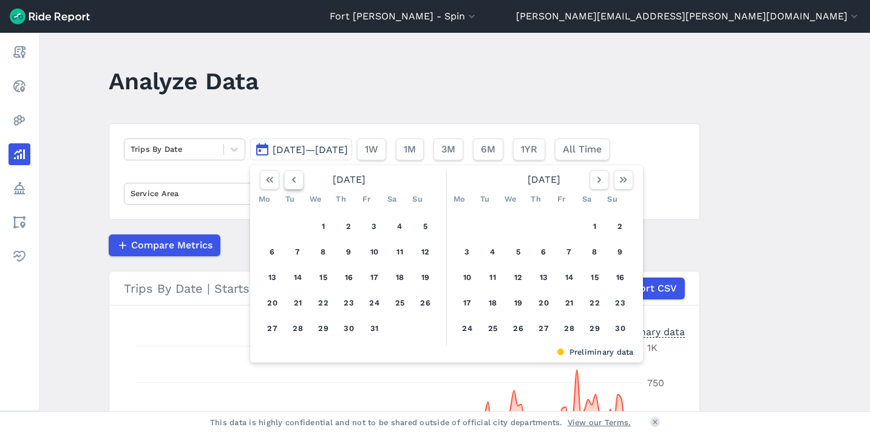
click at [293, 181] on use "button" at bounding box center [293, 180] width 4 height 6
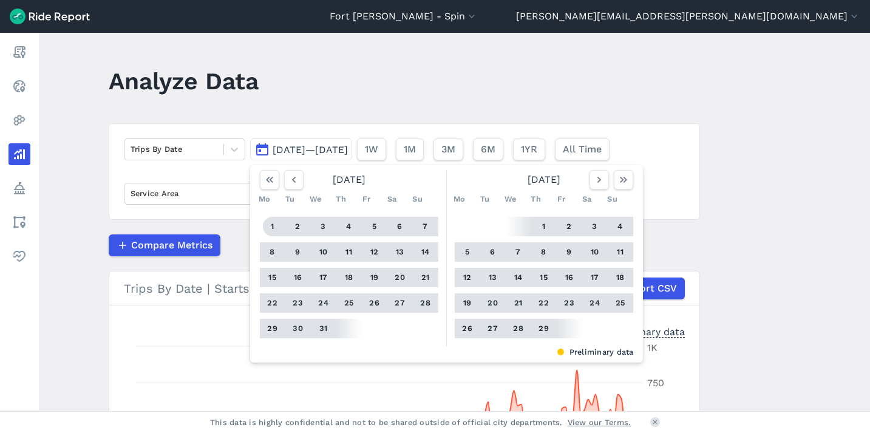
click at [266, 225] on button "1" at bounding box center [272, 226] width 19 height 19
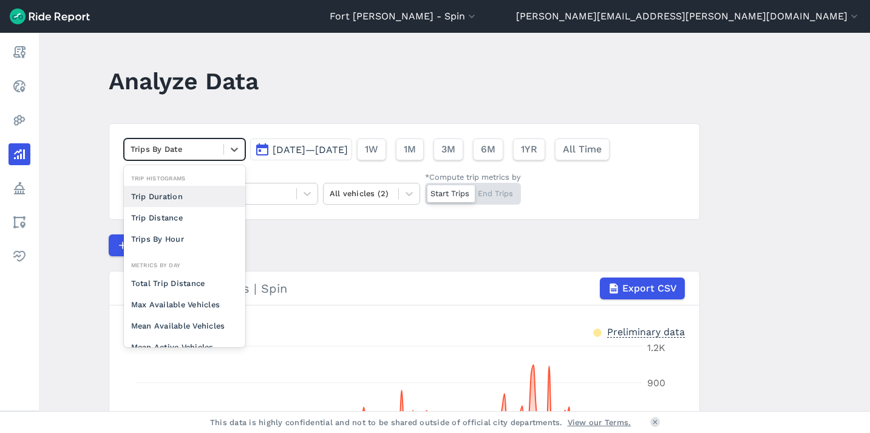
click at [218, 151] on div "Trips By Date" at bounding box center [173, 149] width 99 height 19
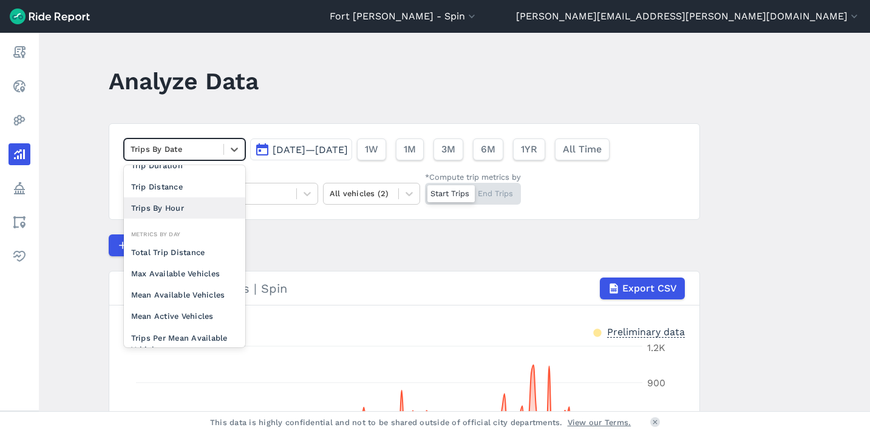
scroll to position [105, 0]
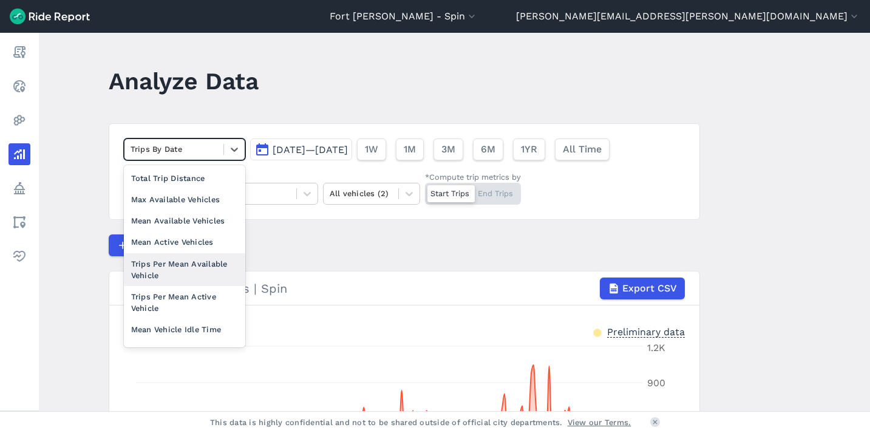
click at [176, 271] on div "Trips Per Mean Available Vehicle" at bounding box center [184, 269] width 121 height 33
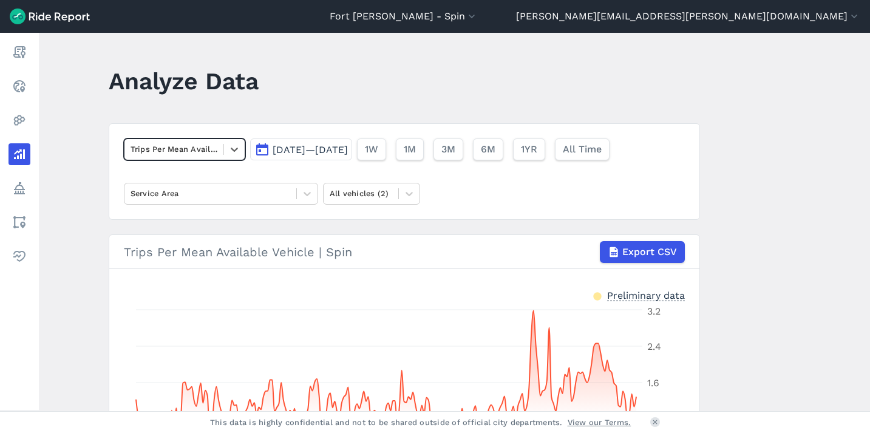
click at [342, 151] on span "[DATE]—[DATE]" at bounding box center [310, 150] width 75 height 12
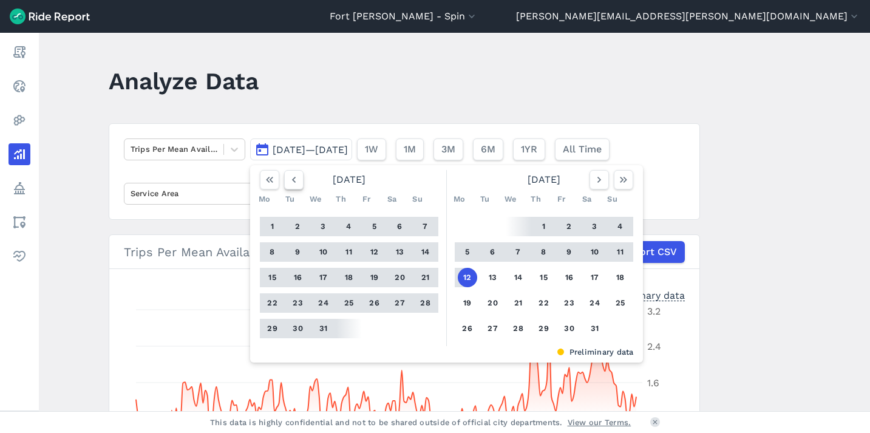
click at [292, 180] on icon "button" at bounding box center [294, 180] width 12 height 12
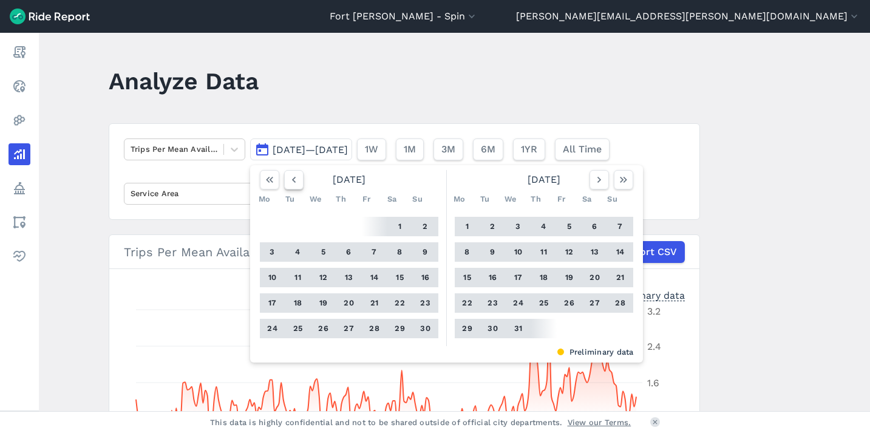
click at [292, 180] on icon "button" at bounding box center [294, 180] width 12 height 12
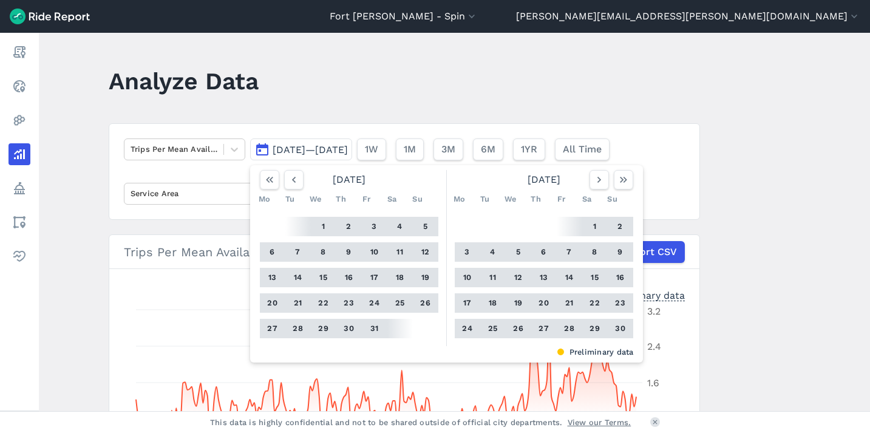
click at [319, 277] on button "15" at bounding box center [323, 277] width 19 height 19
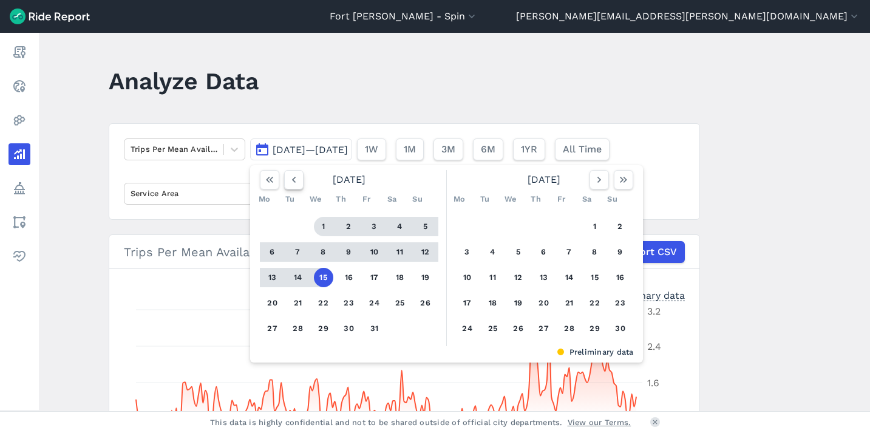
click at [296, 180] on icon "button" at bounding box center [294, 180] width 12 height 12
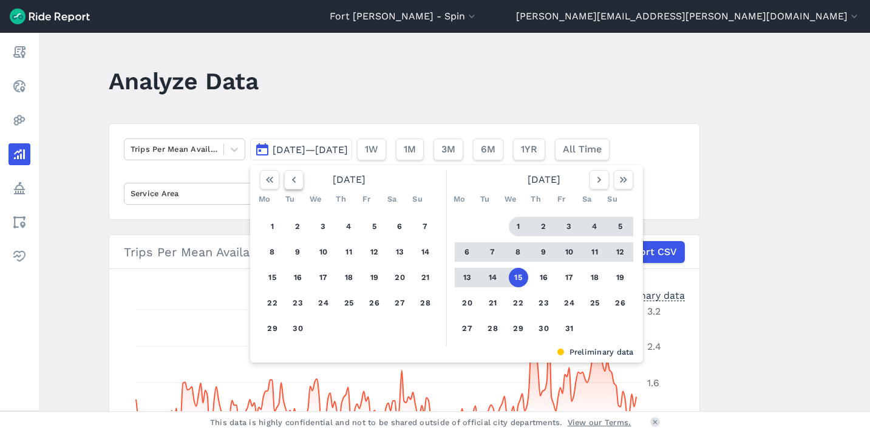
click at [294, 180] on icon "button" at bounding box center [294, 180] width 12 height 12
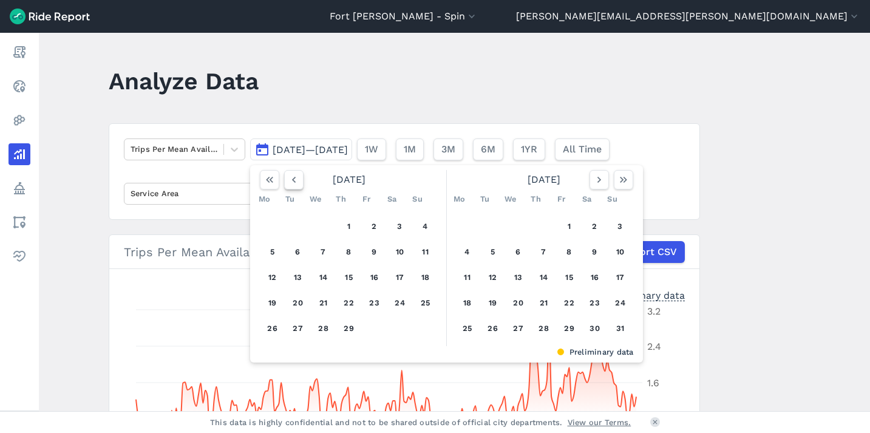
click at [294, 180] on icon "button" at bounding box center [294, 180] width 12 height 12
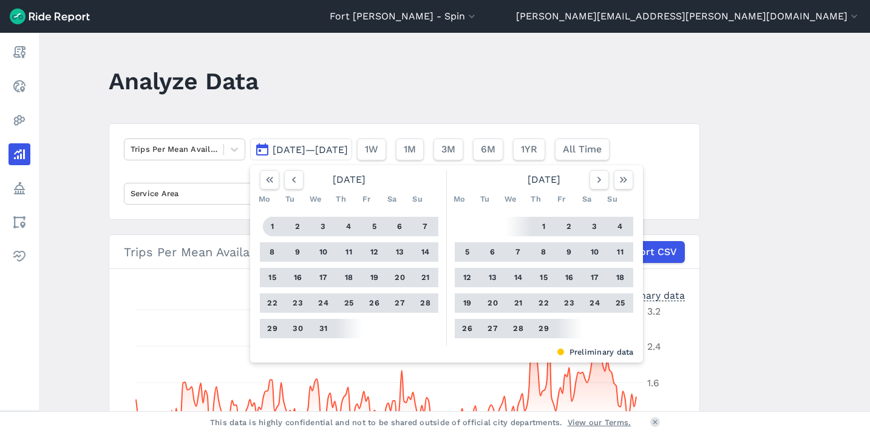
click at [274, 229] on button "1" at bounding box center [272, 226] width 19 height 19
